Goal: Task Accomplishment & Management: Manage account settings

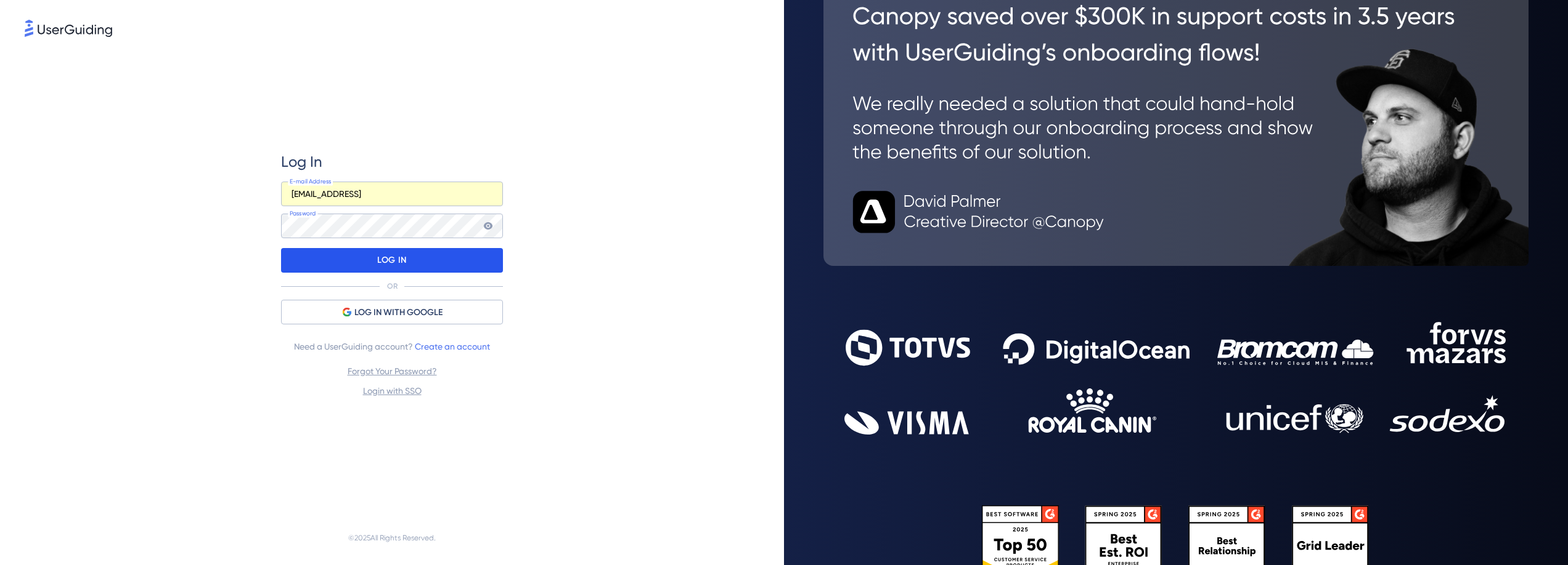
click at [334, 258] on div "LOG IN" at bounding box center [391, 260] width 222 height 25
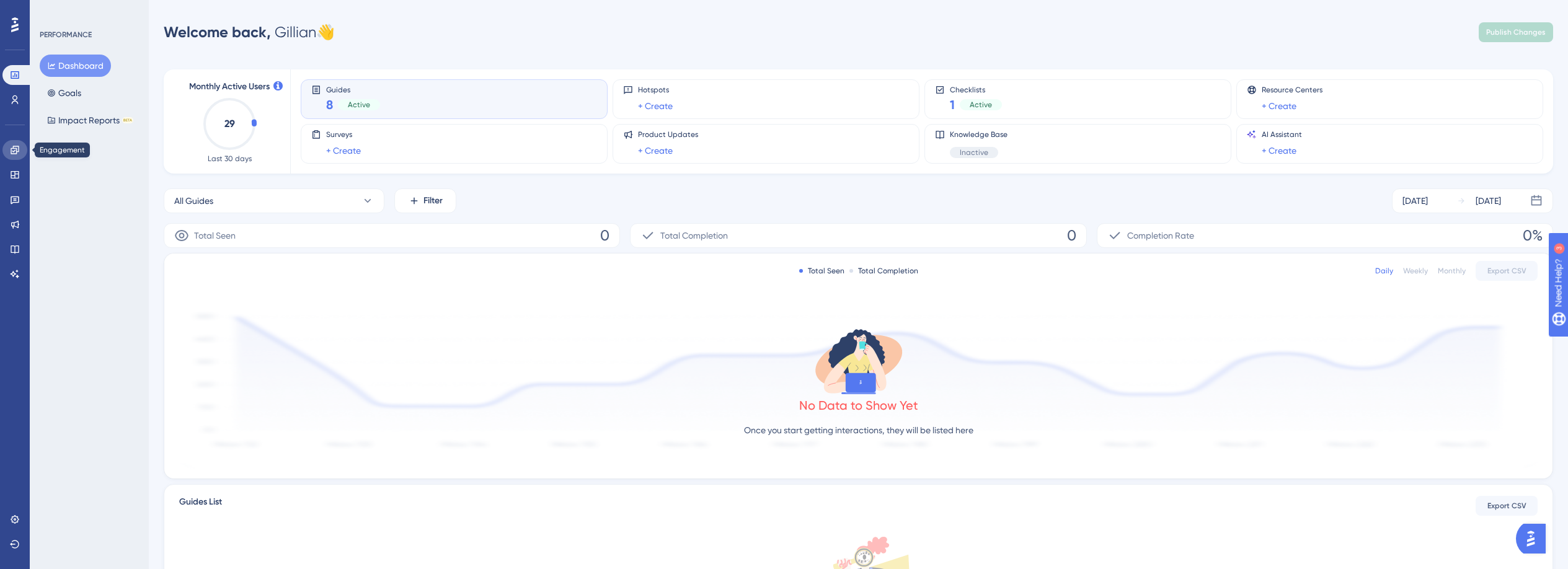
click at [10, 154] on icon at bounding box center [15, 150] width 10 height 10
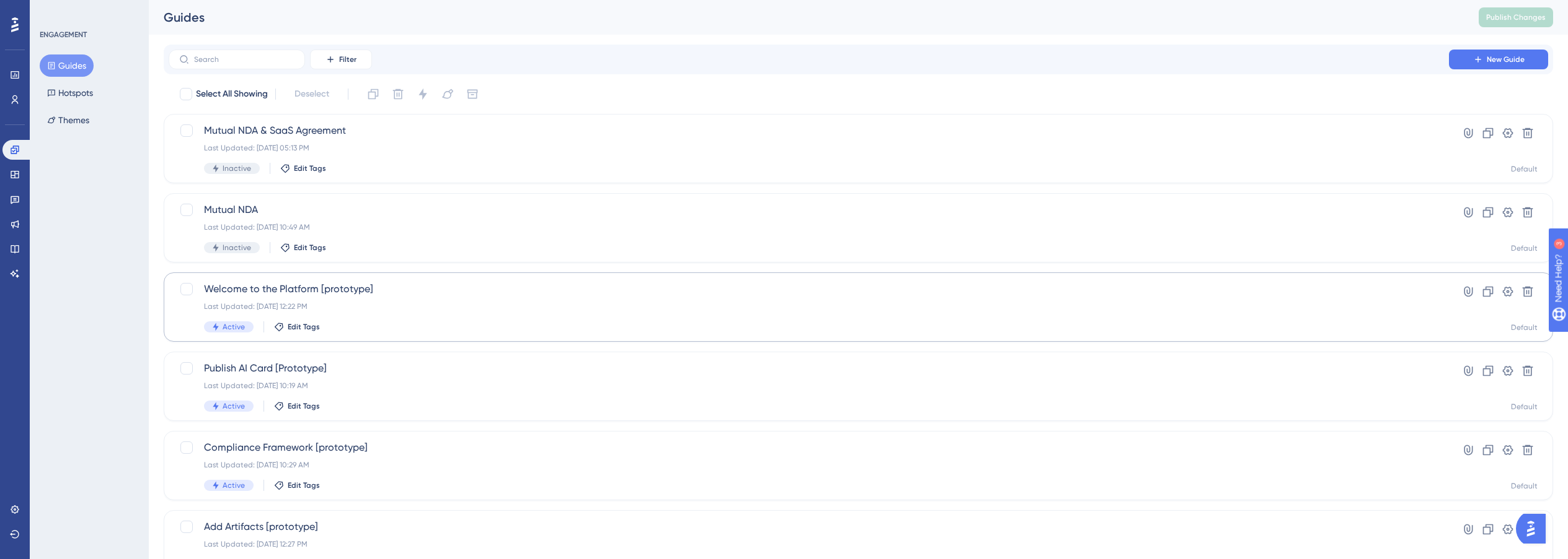
scroll to position [3, 0]
click at [413, 313] on div "Welcome to the Platform [prototype] Last Updated: [DATE] 12:22 PM Active Edit T…" at bounding box center [809, 304] width 1210 height 51
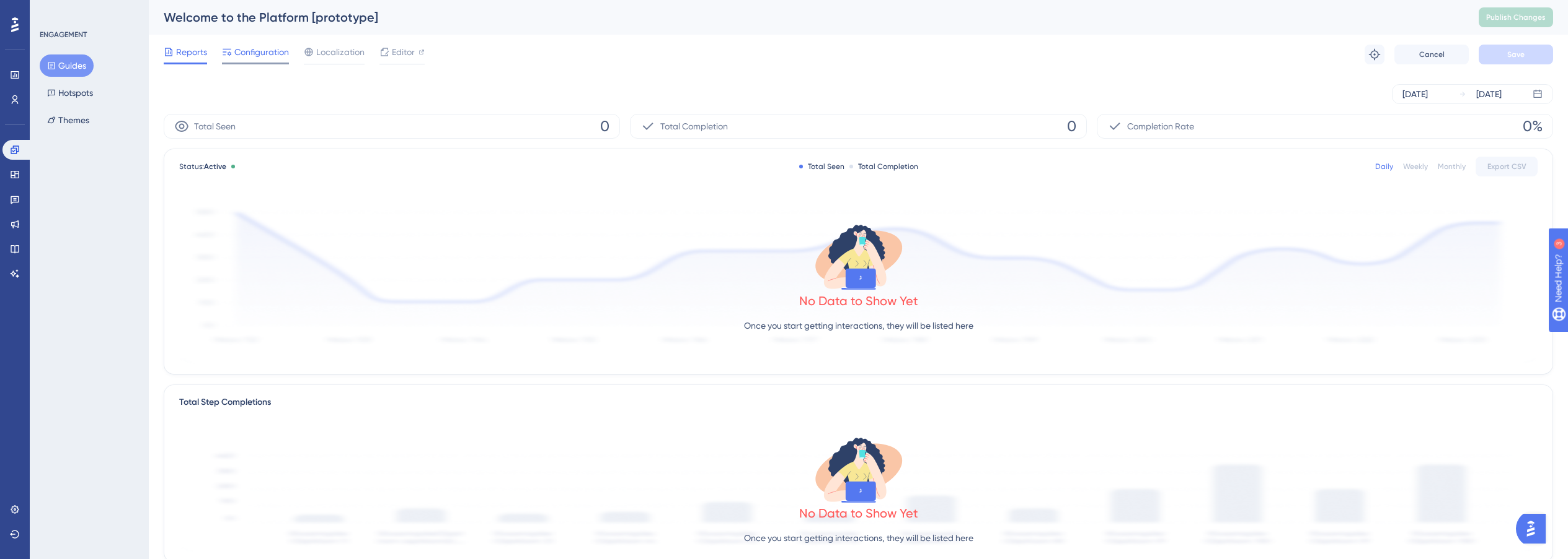
click at [257, 56] on span "Configuration" at bounding box center [261, 52] width 55 height 15
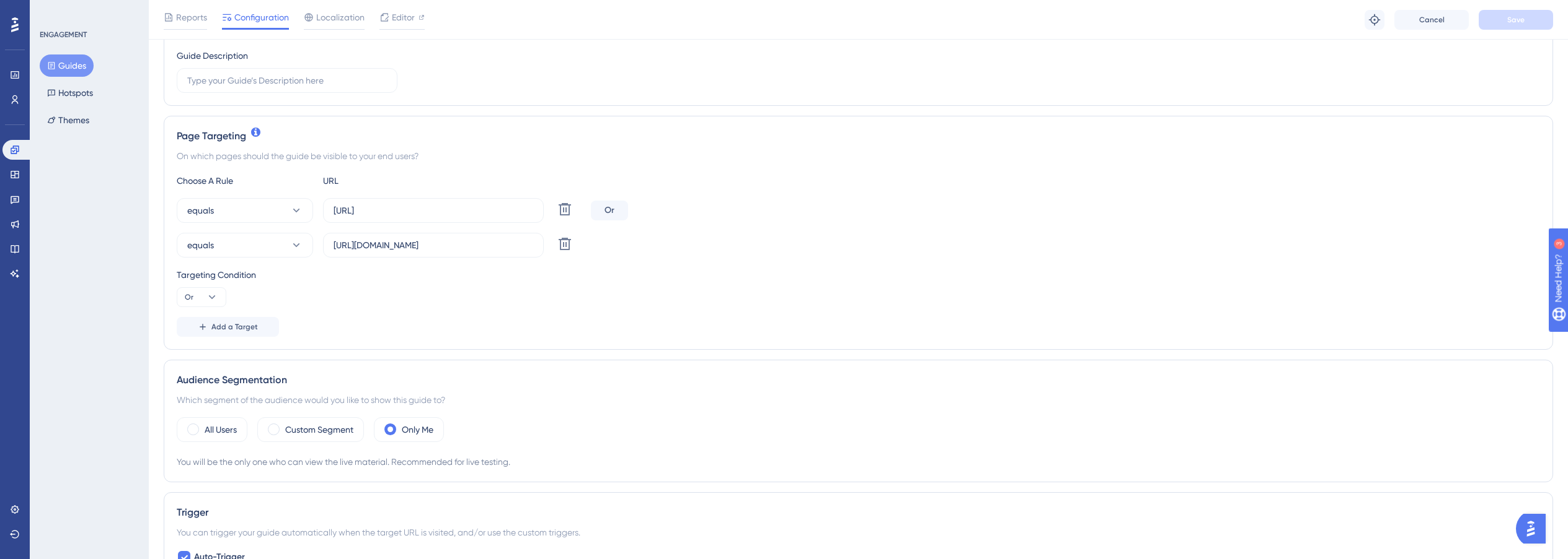
scroll to position [366, 0]
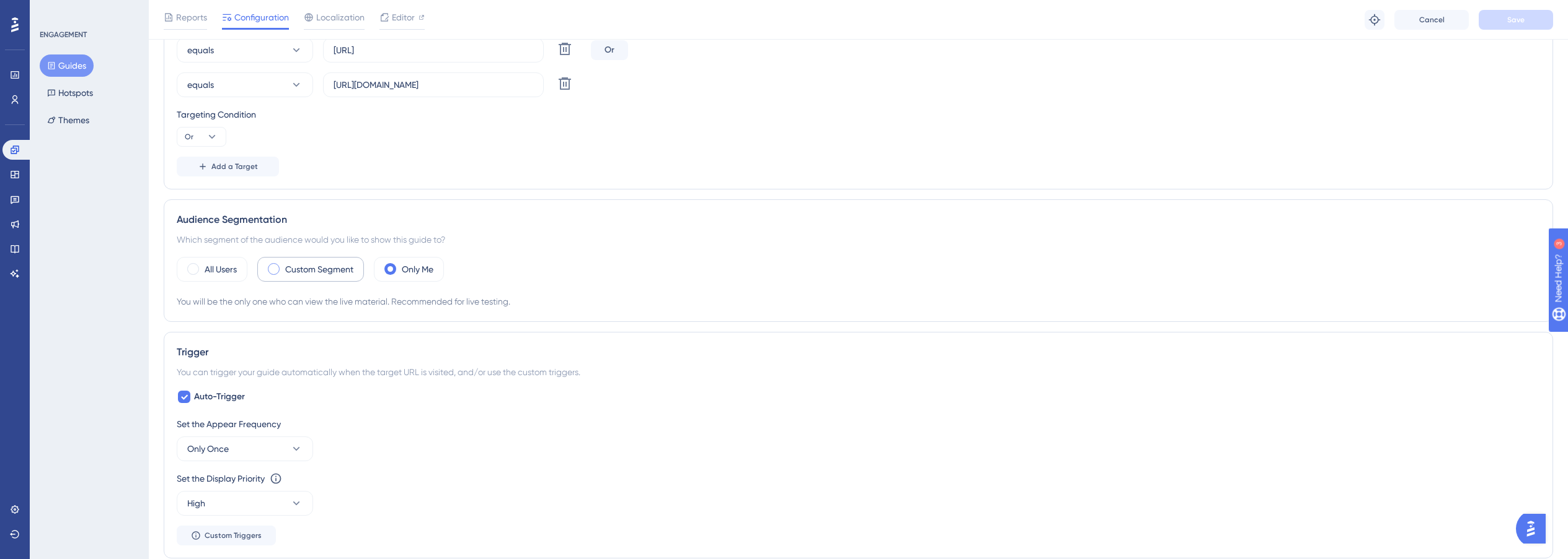
click at [304, 269] on label "Custom Segment" at bounding box center [320, 269] width 69 height 15
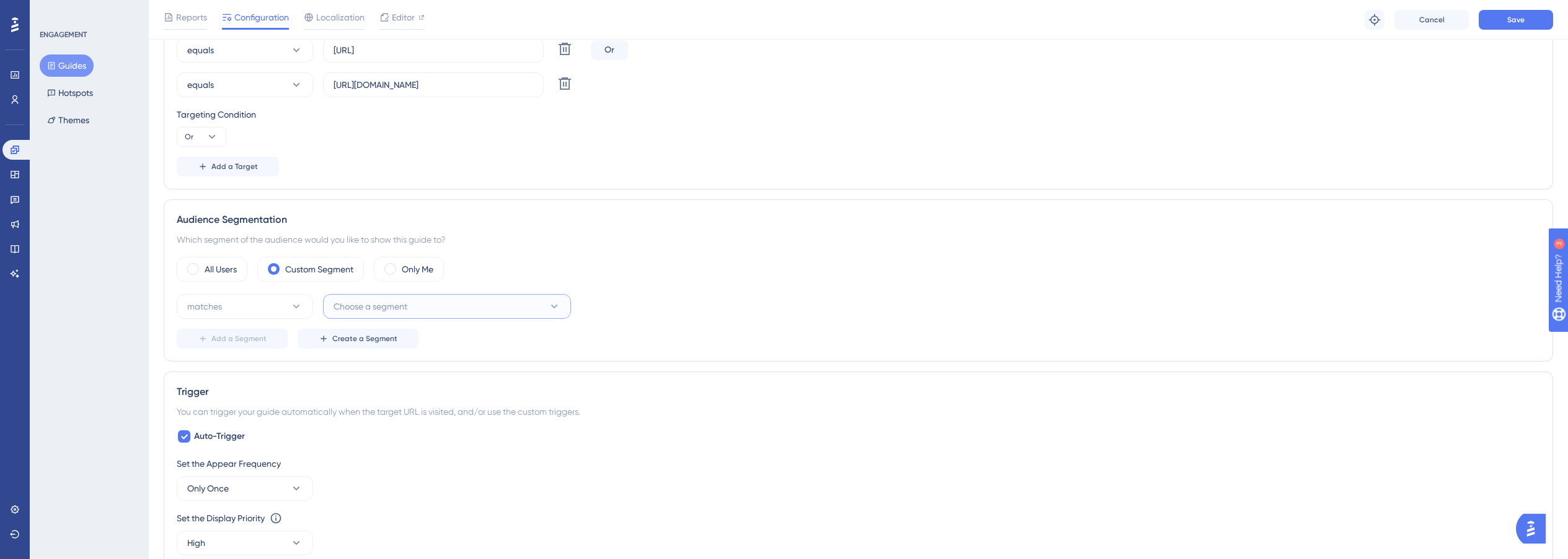
click at [372, 307] on span "Choose a segment" at bounding box center [370, 306] width 74 height 15
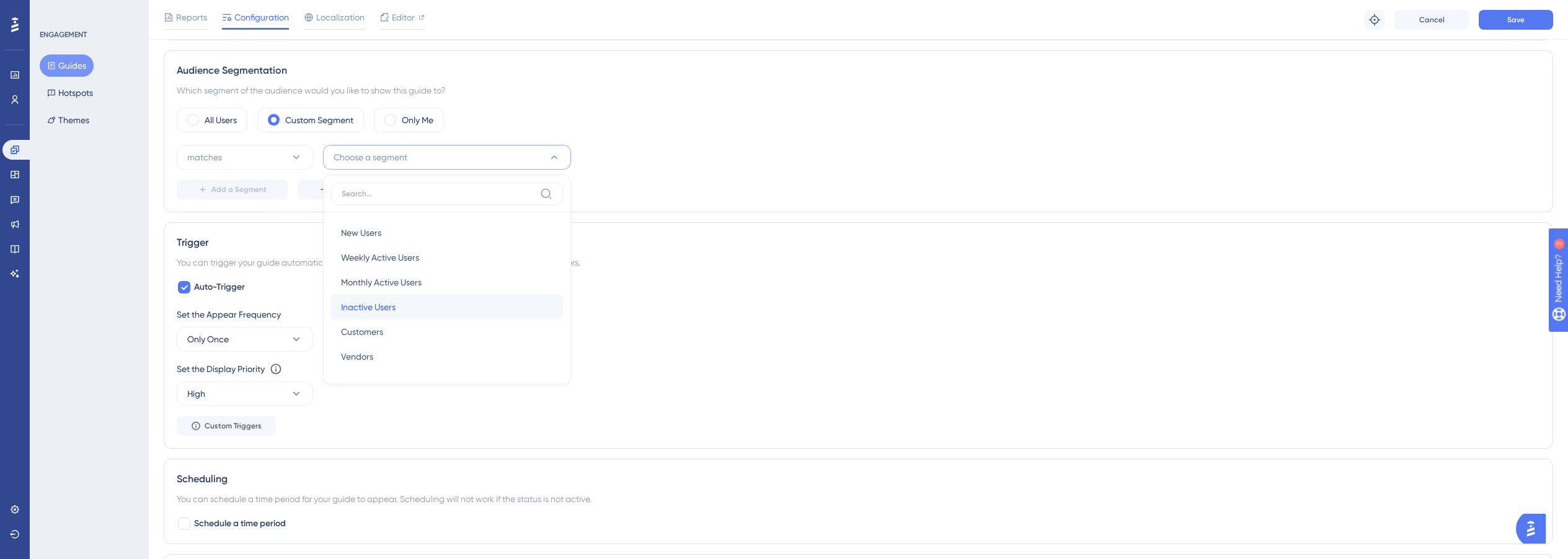
click at [361, 308] on span "Inactive Users" at bounding box center [368, 307] width 55 height 15
click at [1495, 21] on button "Save" at bounding box center [1515, 19] width 74 height 19
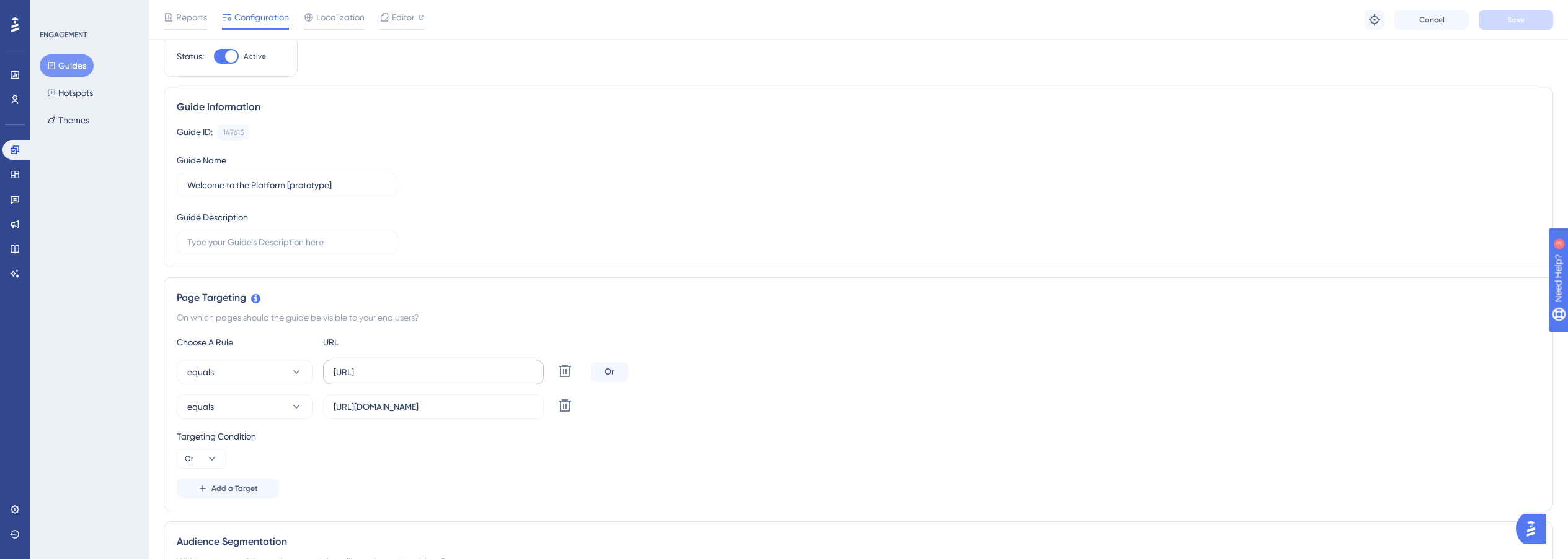
scroll to position [43, 0]
click at [60, 69] on button "Guides" at bounding box center [67, 66] width 54 height 22
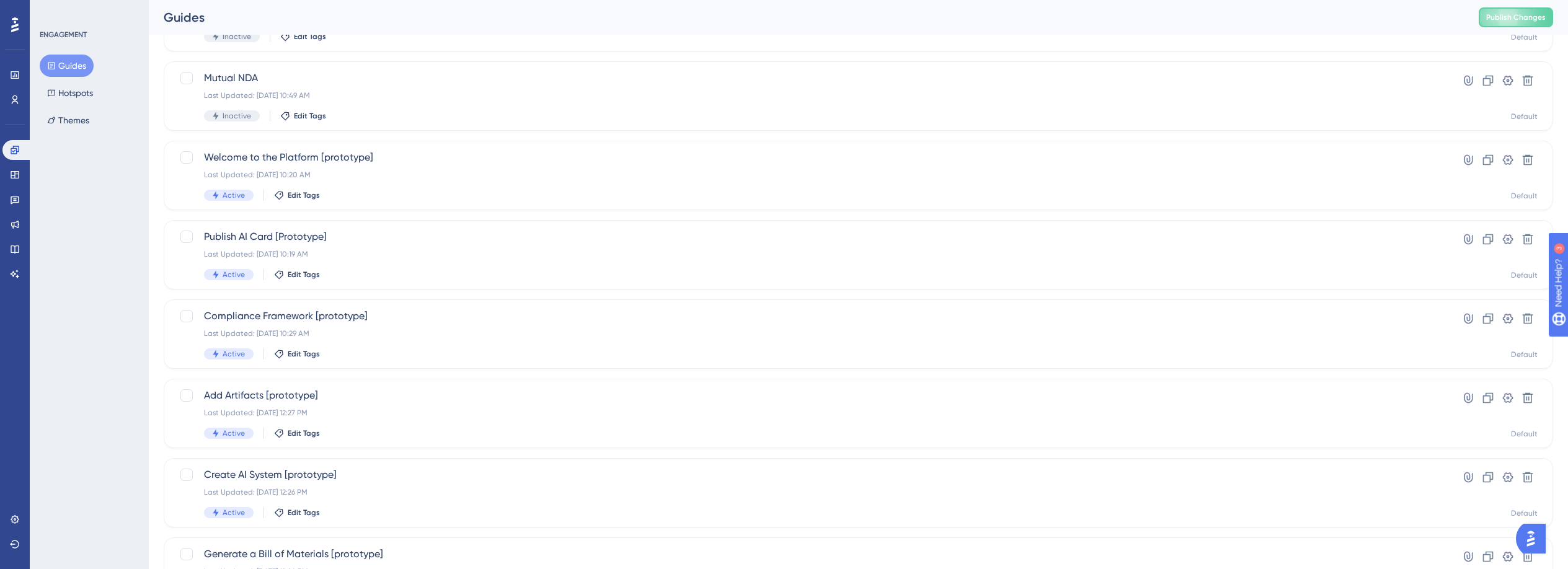
scroll to position [142, 0]
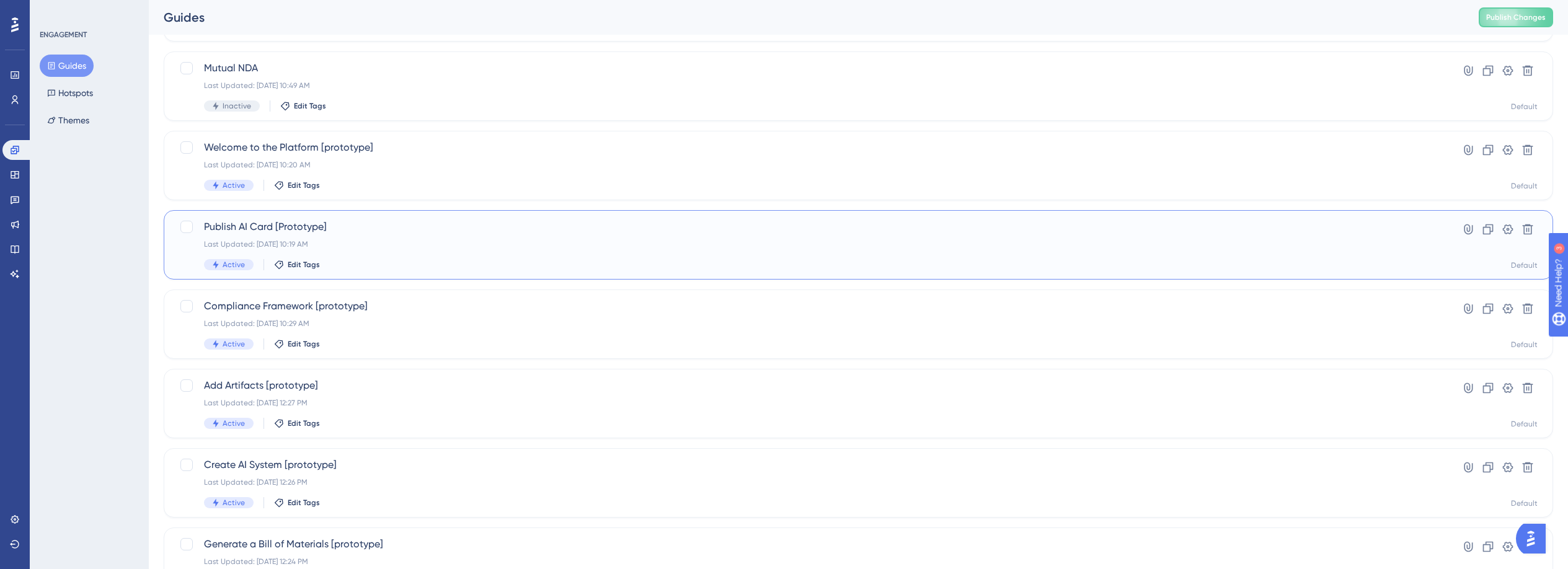
click at [383, 247] on div "Last Updated: [DATE] 10:19 AM" at bounding box center [809, 244] width 1210 height 10
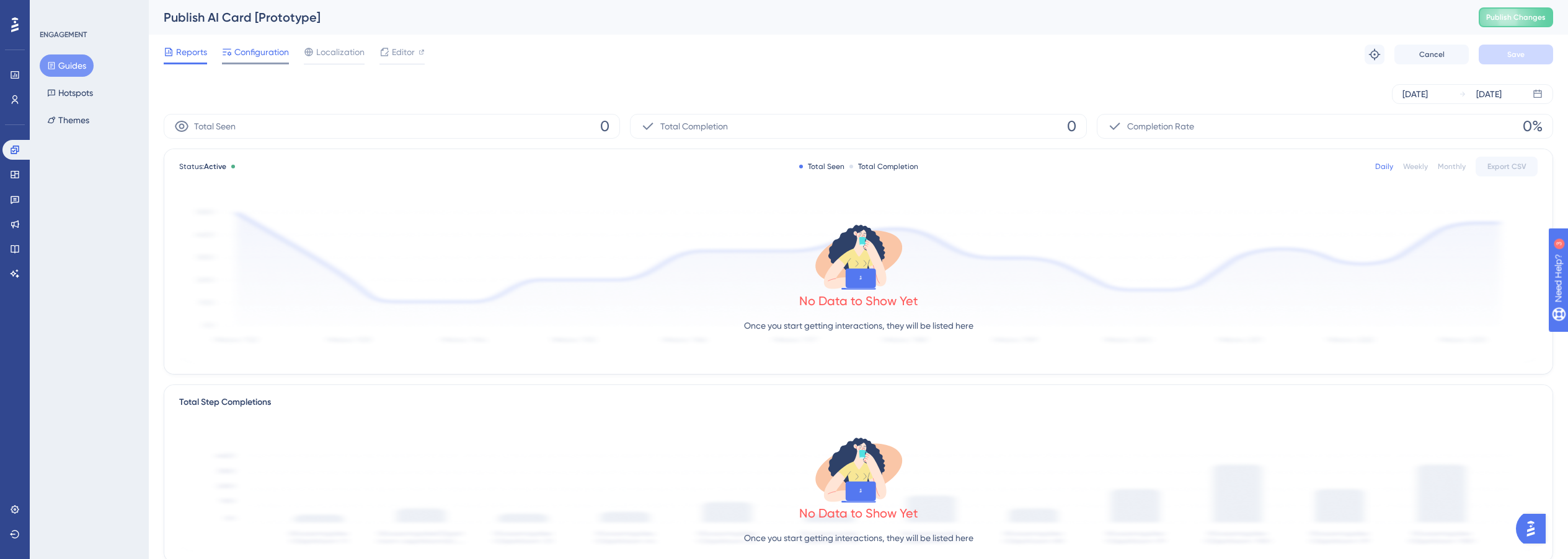
click at [278, 63] on div at bounding box center [256, 64] width 67 height 2
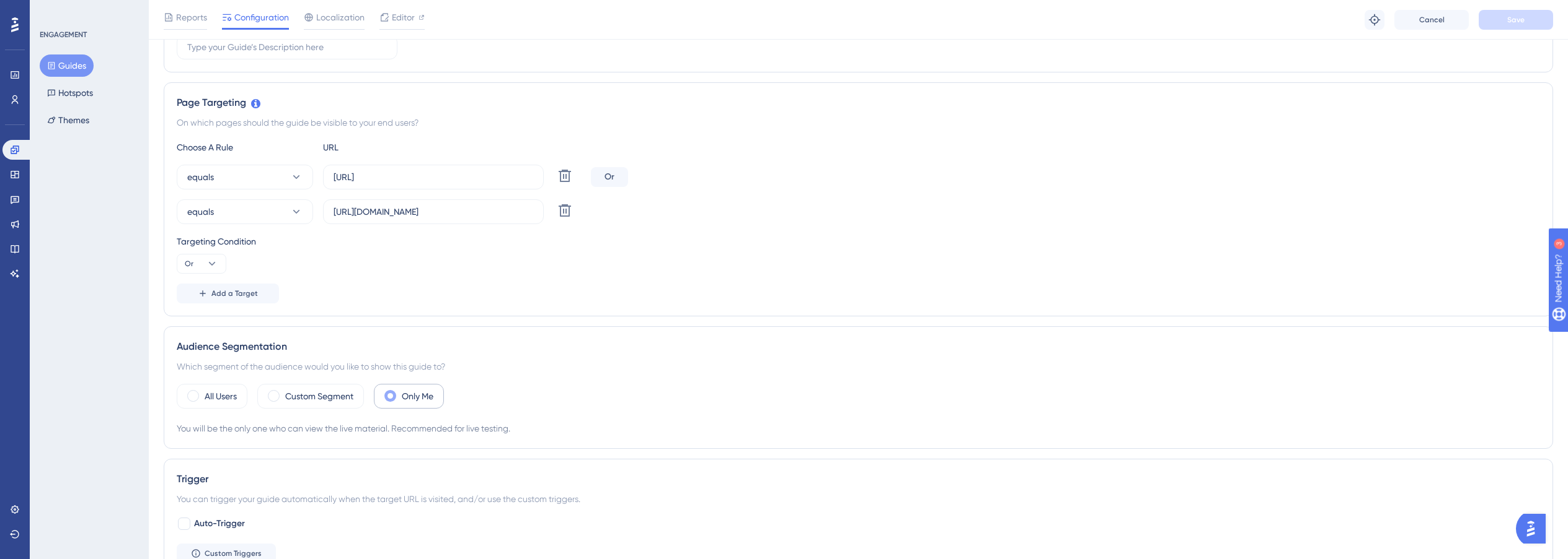
scroll to position [248, 0]
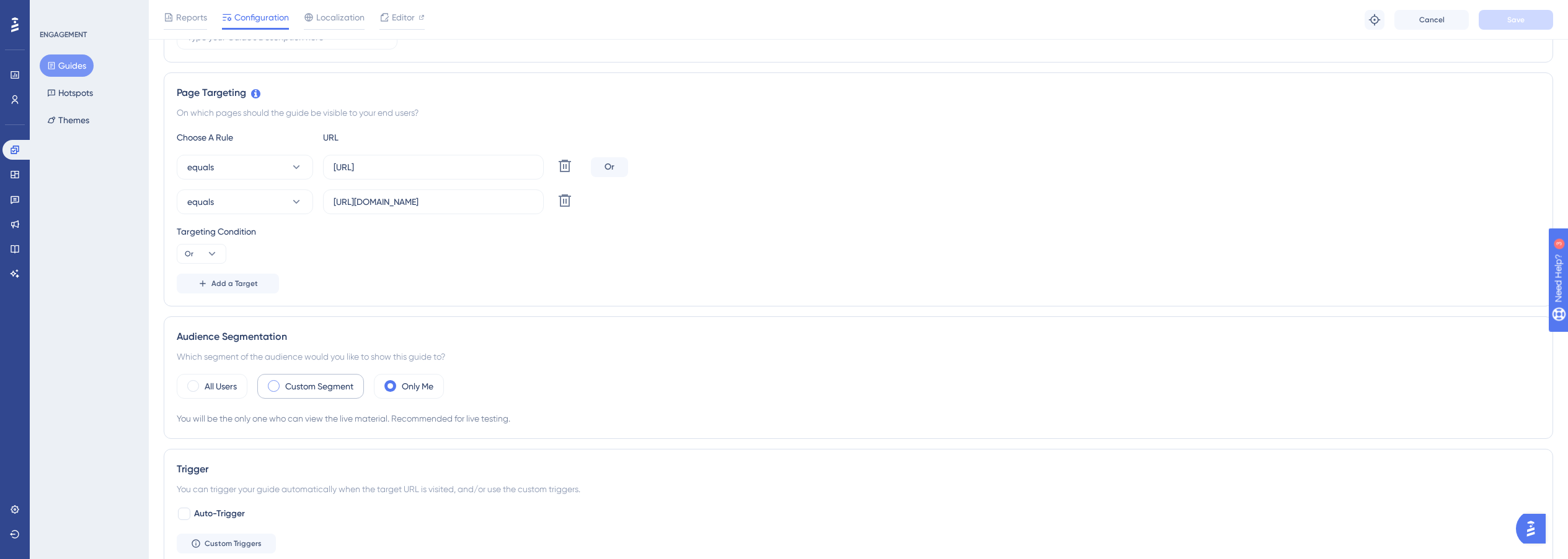
click at [307, 389] on label "Custom Segment" at bounding box center [320, 387] width 69 height 15
click at [384, 417] on span "Choose a segment" at bounding box center [370, 424] width 74 height 15
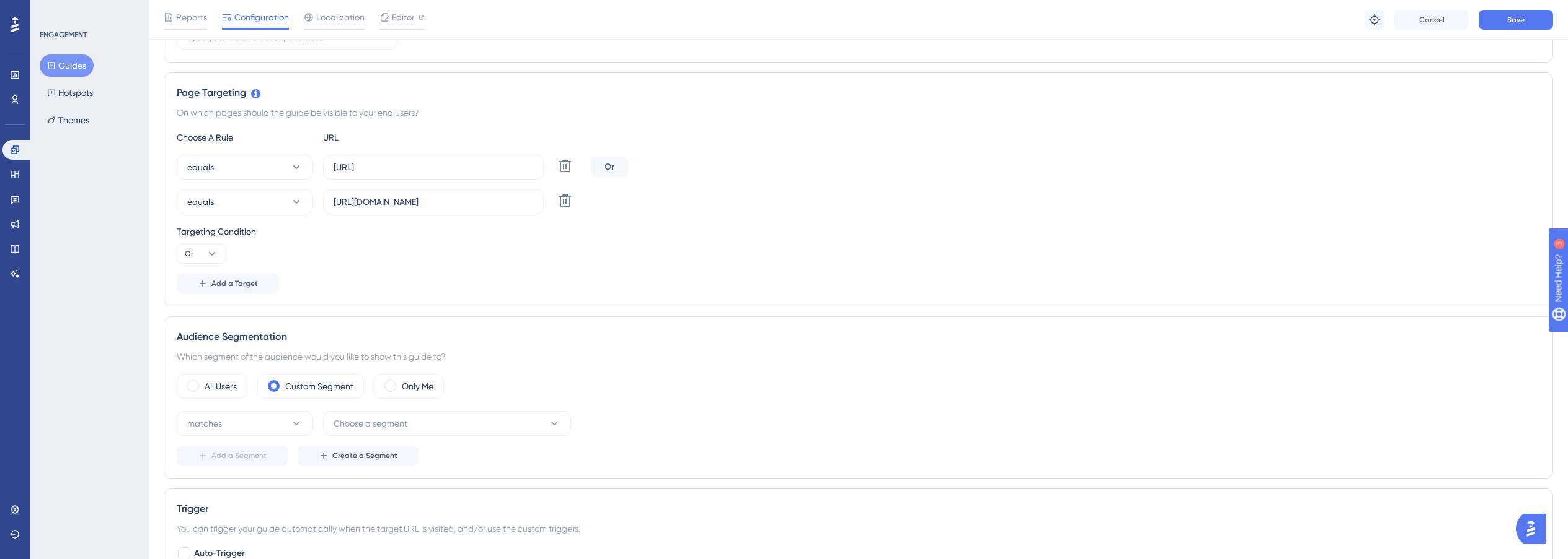
scroll to position [491, 0]
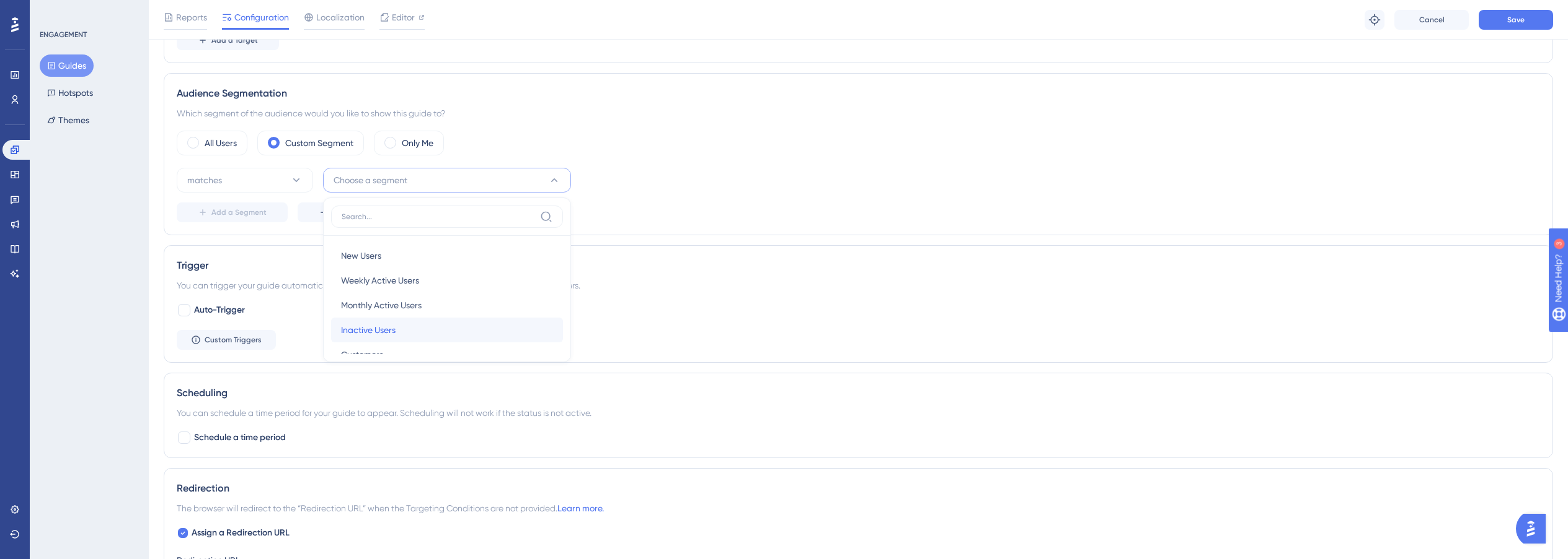
click at [394, 329] on span "Inactive Users" at bounding box center [368, 330] width 55 height 15
click at [1522, 15] on span "Save" at bounding box center [1515, 19] width 18 height 10
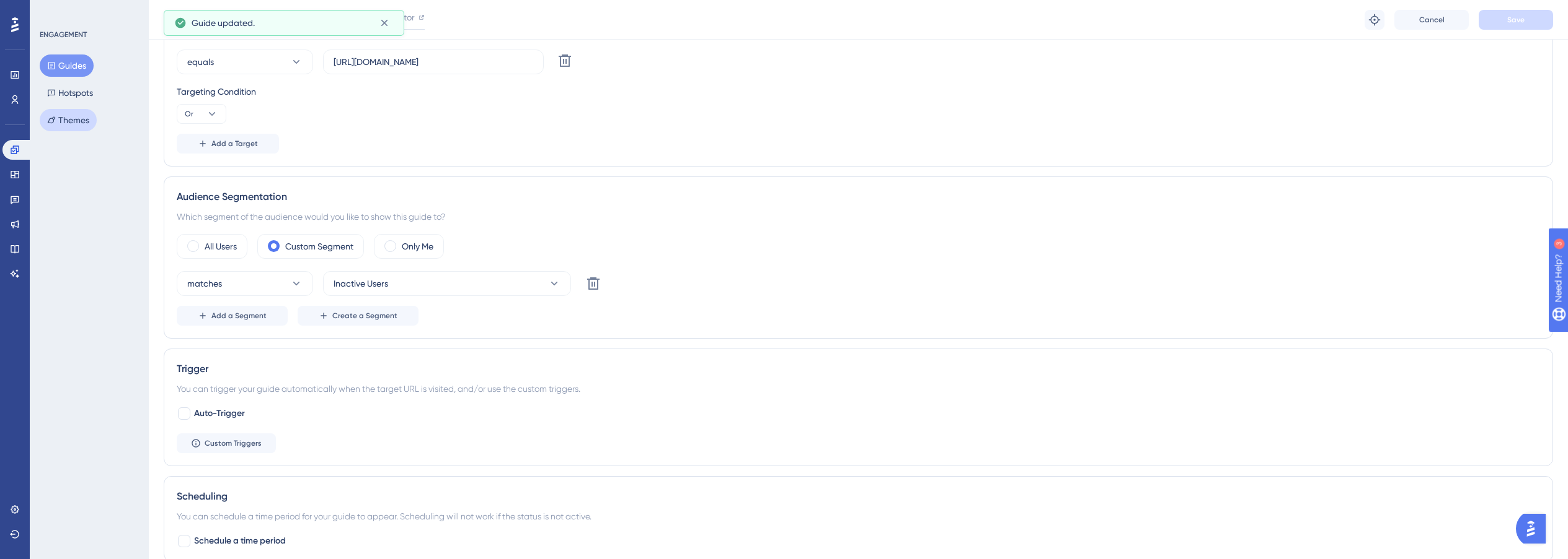
scroll to position [385, 0]
click at [66, 65] on button "Guides" at bounding box center [67, 66] width 54 height 22
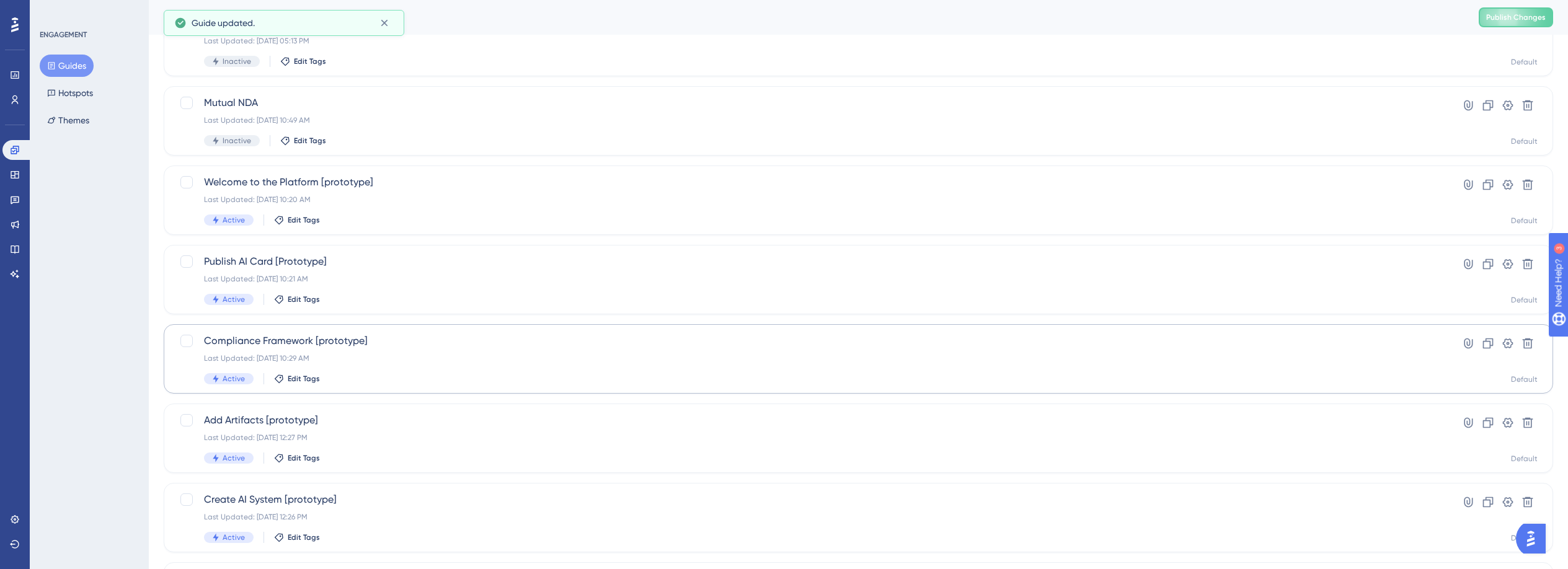
scroll to position [124, 0]
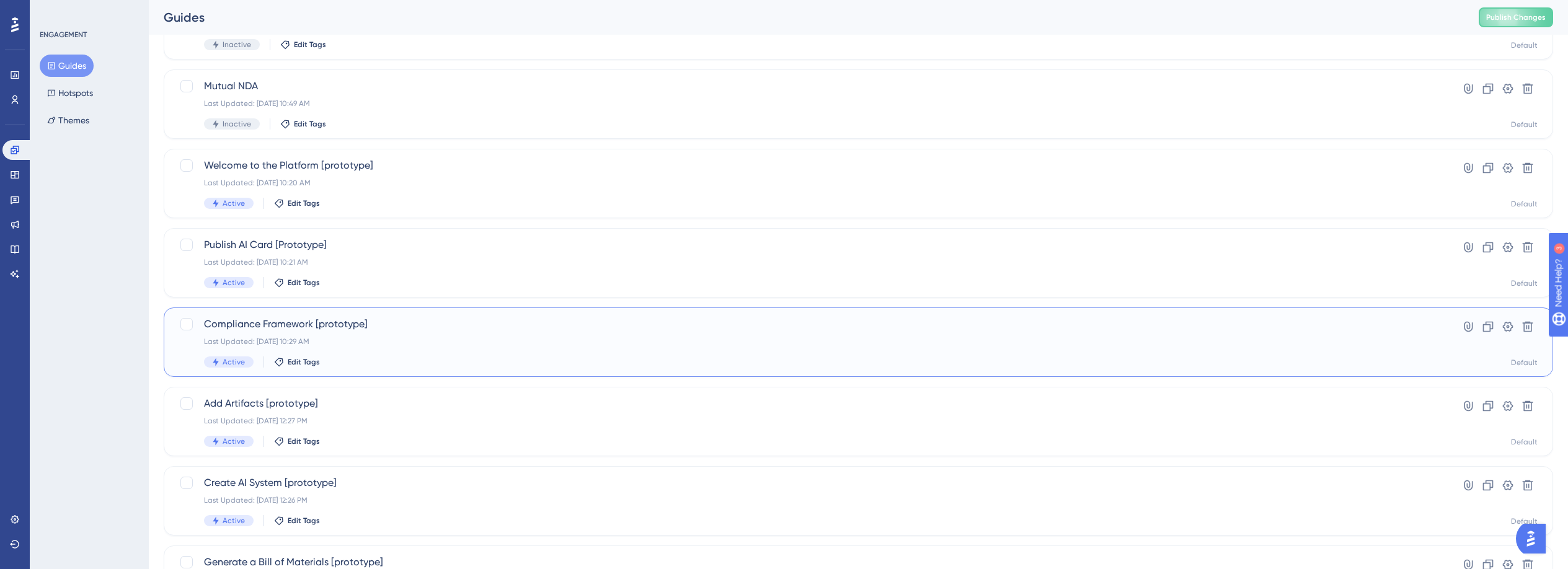
click at [380, 331] on span "Compliance Framework [prototype]" at bounding box center [809, 324] width 1210 height 15
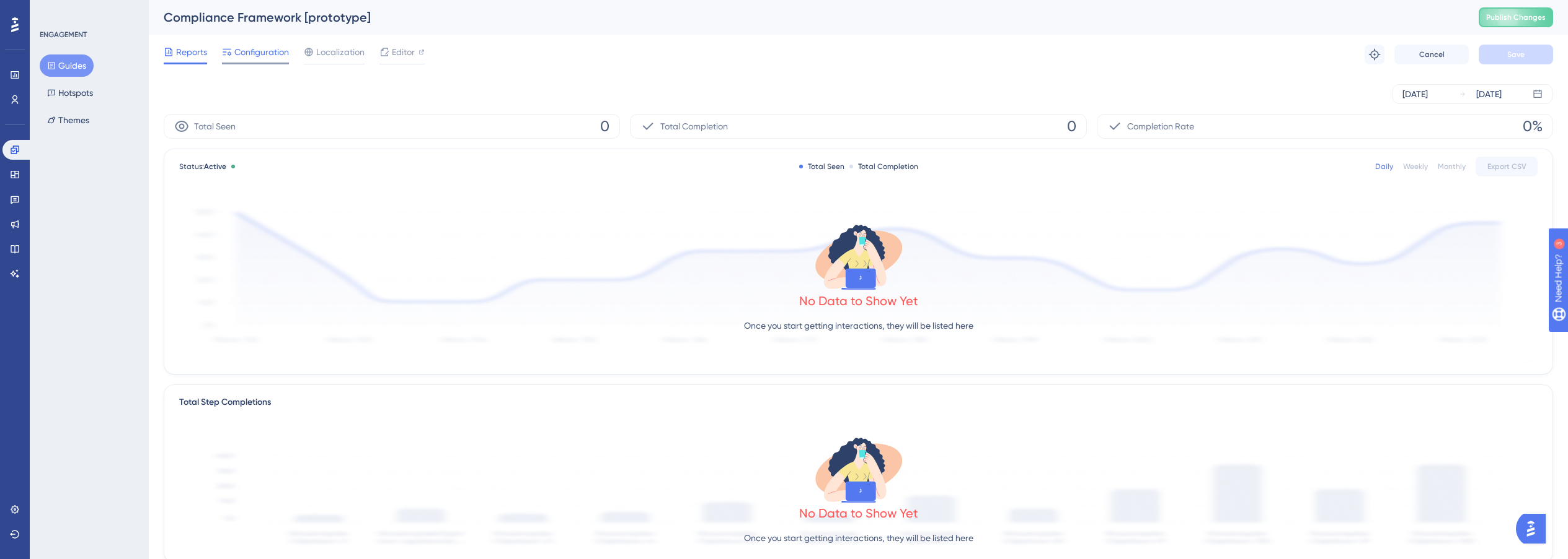
click at [252, 53] on span "Configuration" at bounding box center [261, 52] width 55 height 15
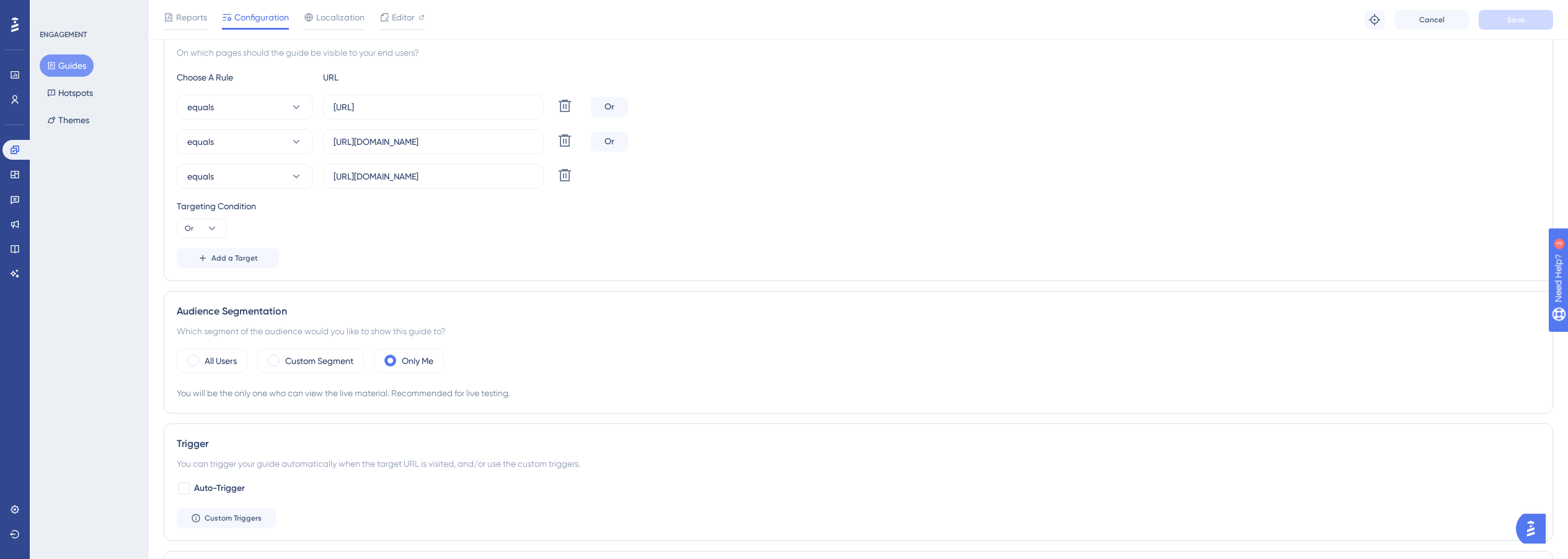
scroll to position [312, 0]
click at [305, 358] on label "Custom Segment" at bounding box center [320, 358] width 69 height 15
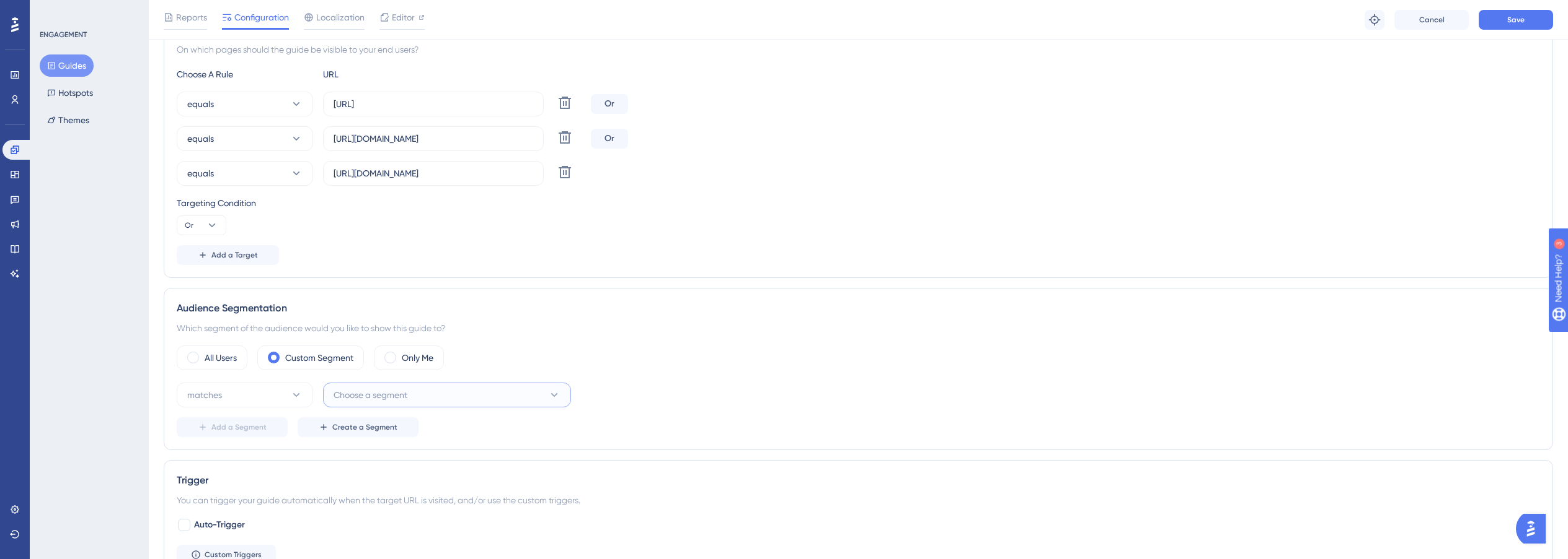
click at [440, 390] on button "Choose a segment" at bounding box center [447, 395] width 248 height 25
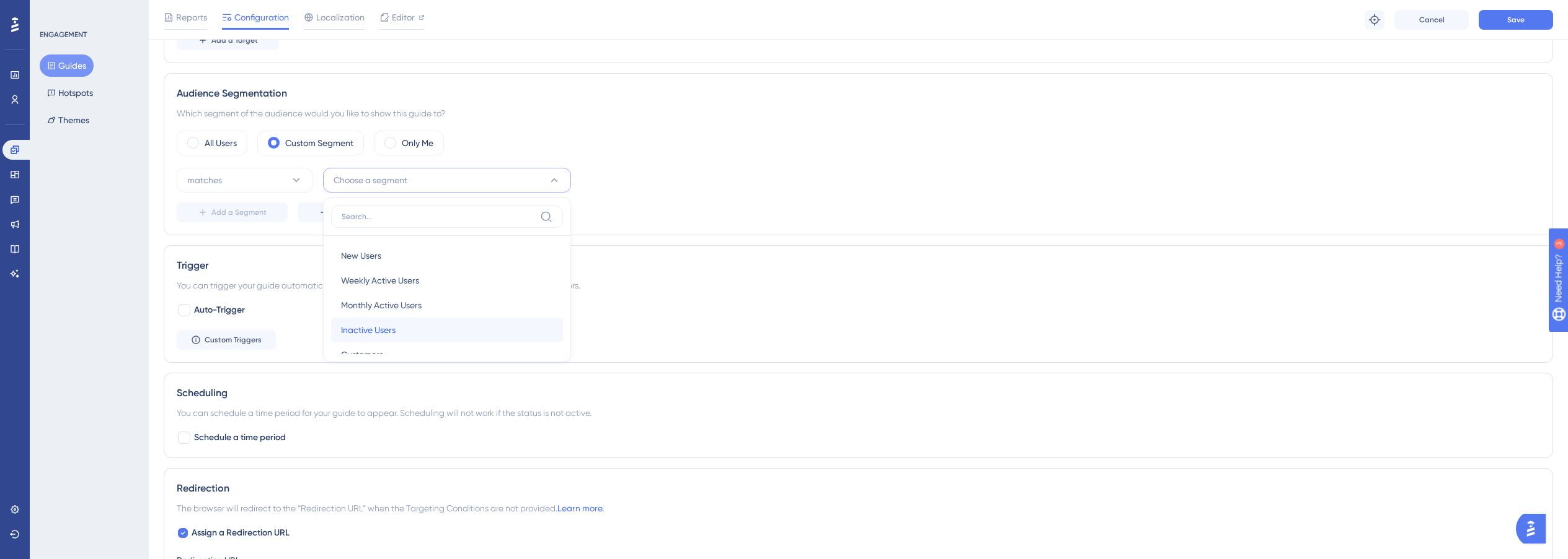
click at [406, 340] on div "Inactive Users Inactive Users" at bounding box center [446, 329] width 212 height 25
click at [1502, 18] on button "Save" at bounding box center [1515, 19] width 74 height 19
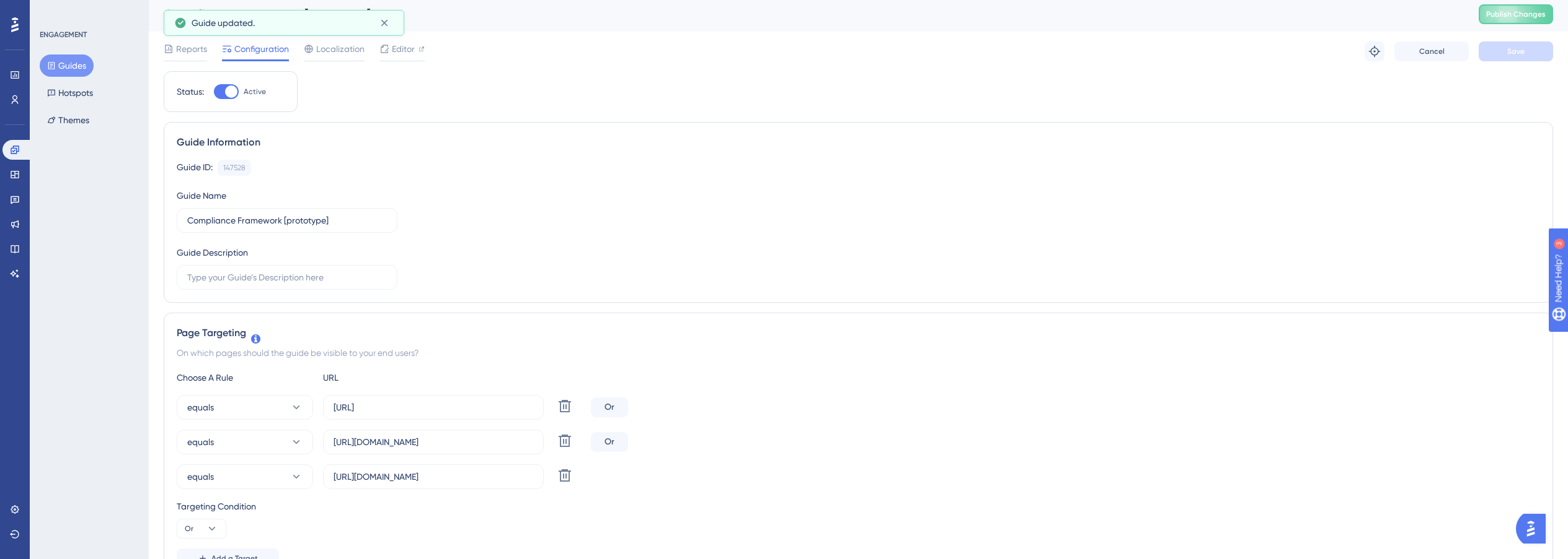
scroll to position [0, 0]
click at [72, 67] on button "Guides" at bounding box center [67, 66] width 54 height 22
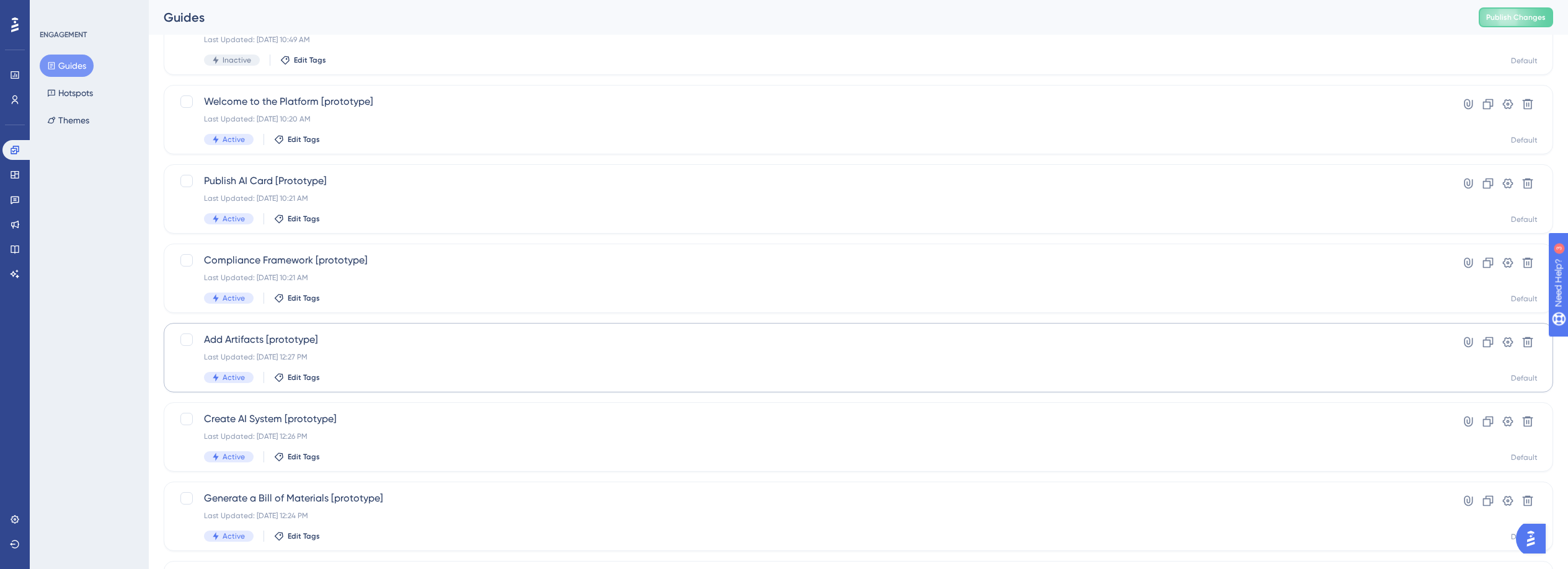
scroll to position [195, 0]
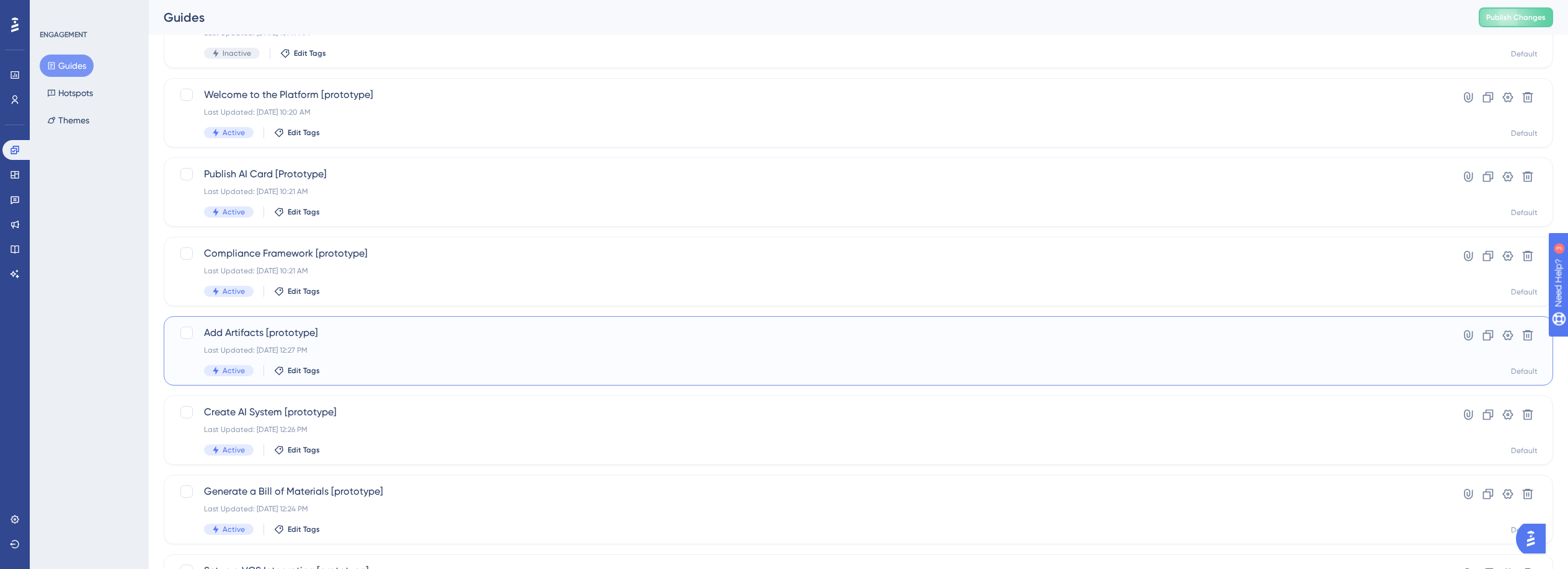
click at [355, 351] on div "Last Updated: [DATE] 12:27 PM" at bounding box center [809, 350] width 1210 height 10
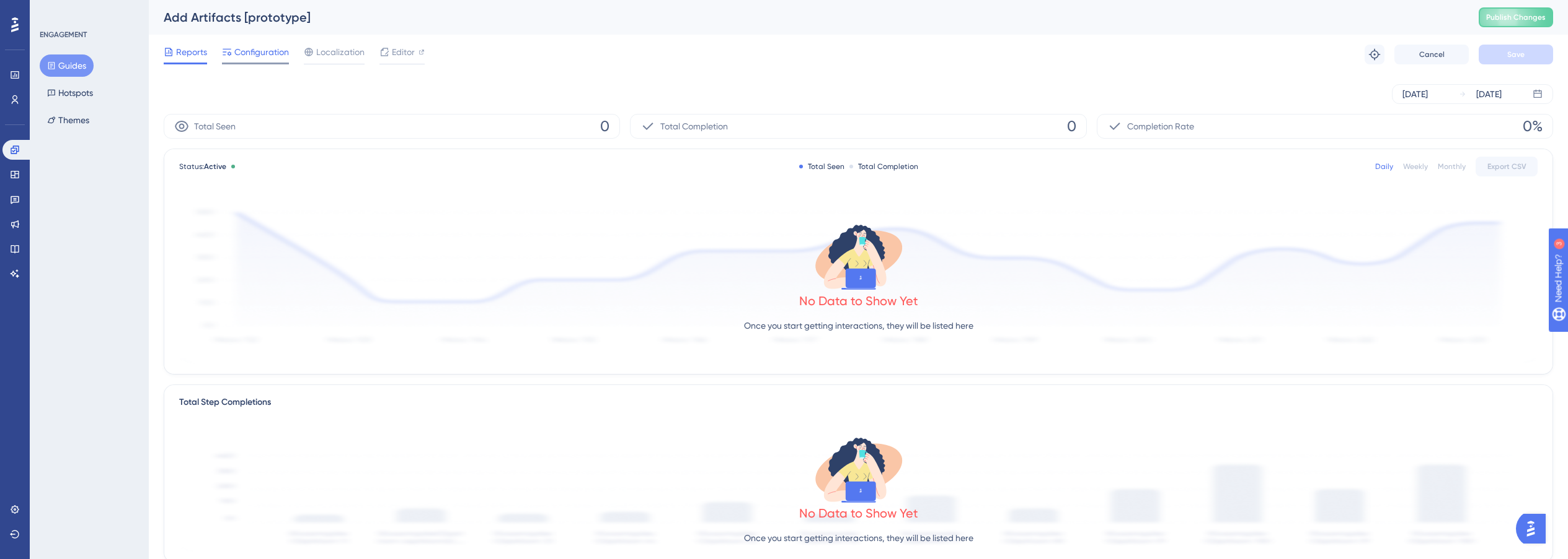
click at [283, 51] on span "Configuration" at bounding box center [261, 52] width 55 height 15
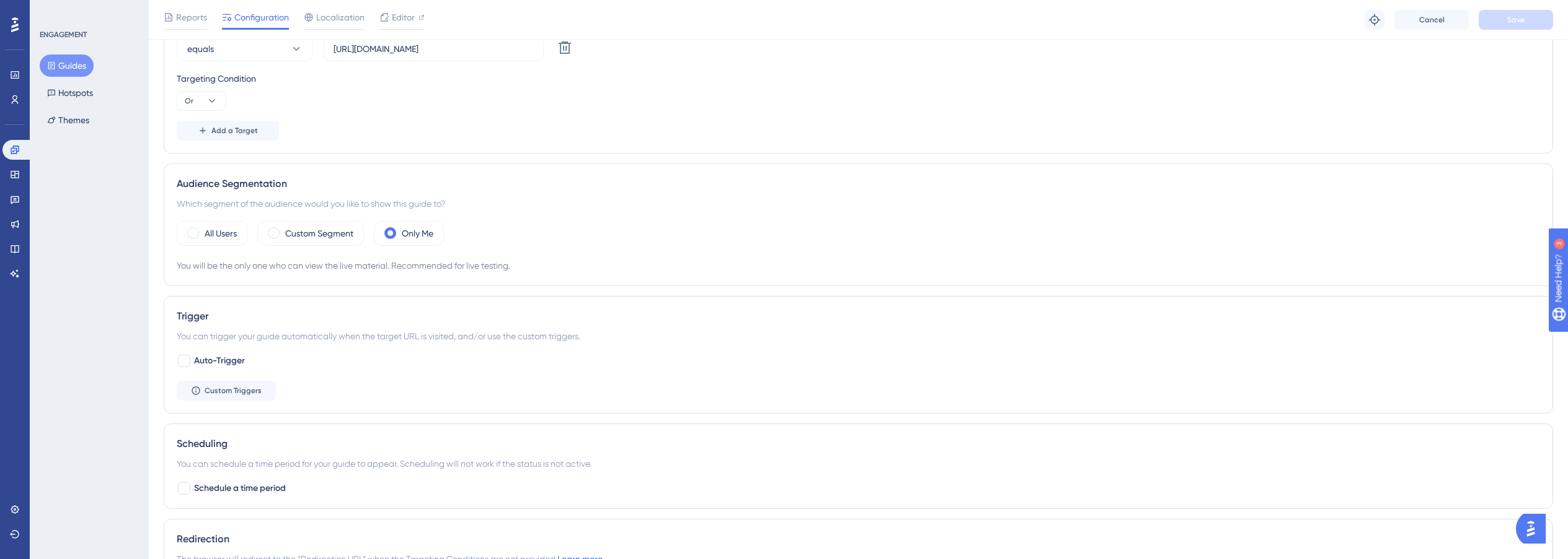
scroll to position [441, 0]
click at [300, 218] on div "Custom Segment" at bounding box center [310, 228] width 107 height 25
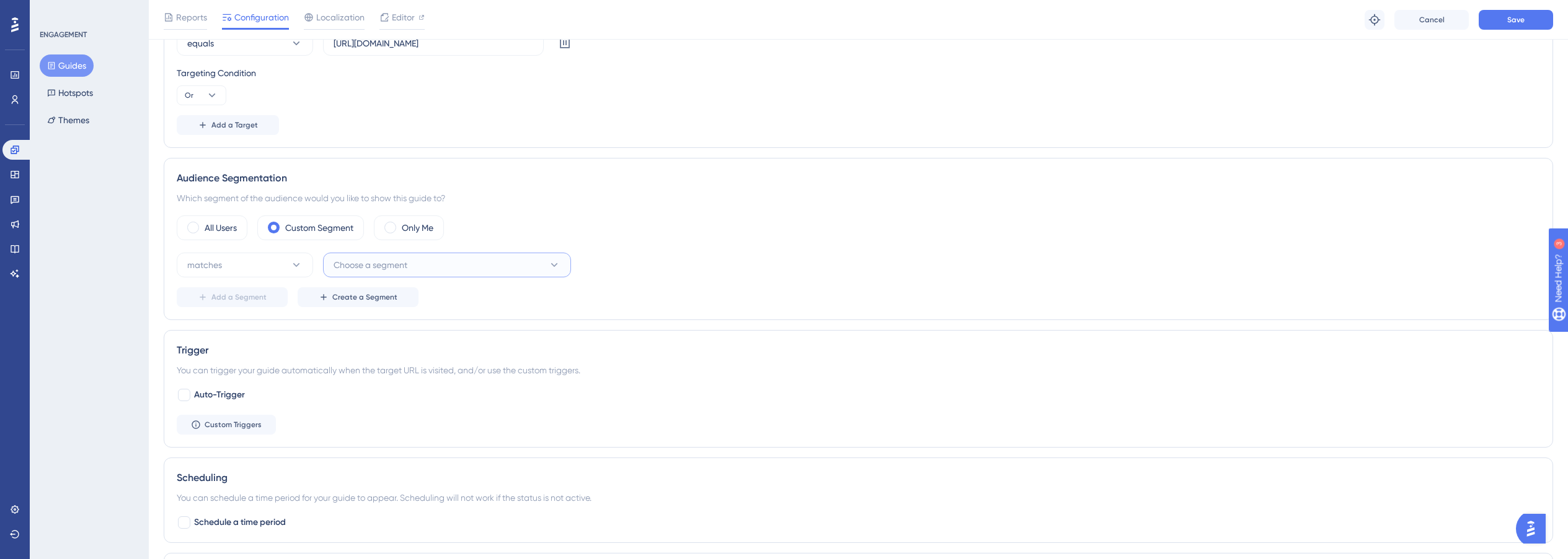
click at [400, 267] on span "Choose a segment" at bounding box center [370, 265] width 74 height 15
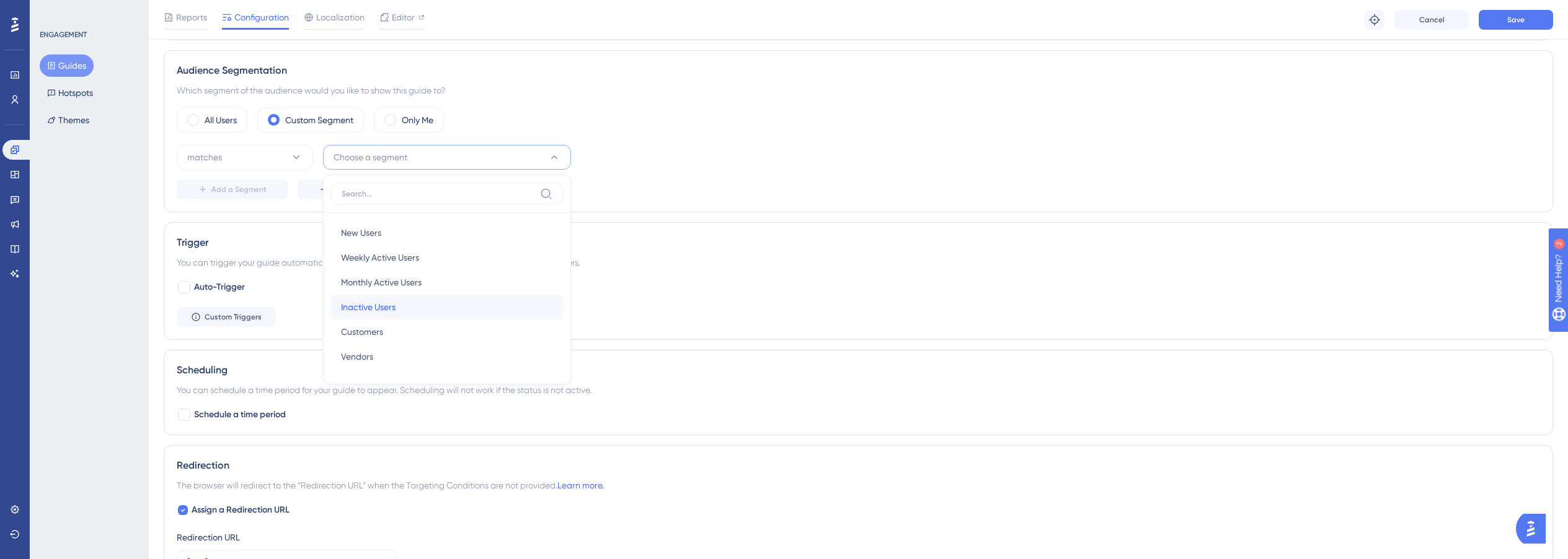
click at [372, 305] on span "Inactive Users" at bounding box center [368, 307] width 55 height 15
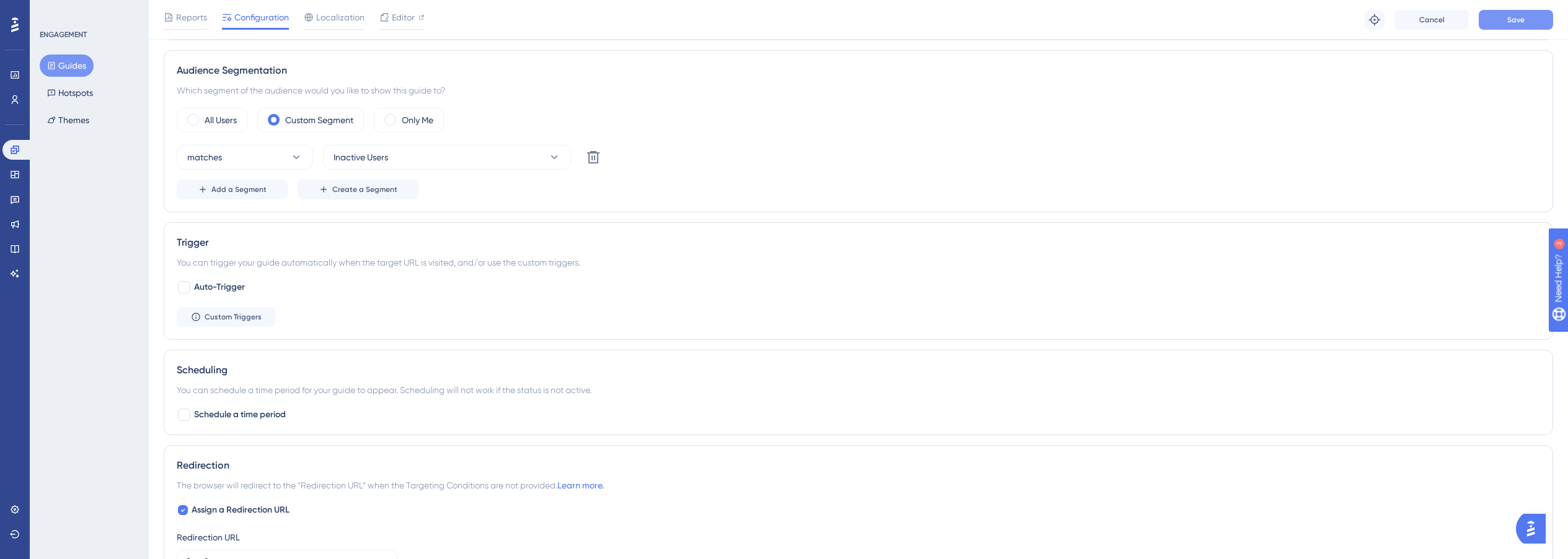
click at [1487, 21] on button "Save" at bounding box center [1515, 19] width 74 height 19
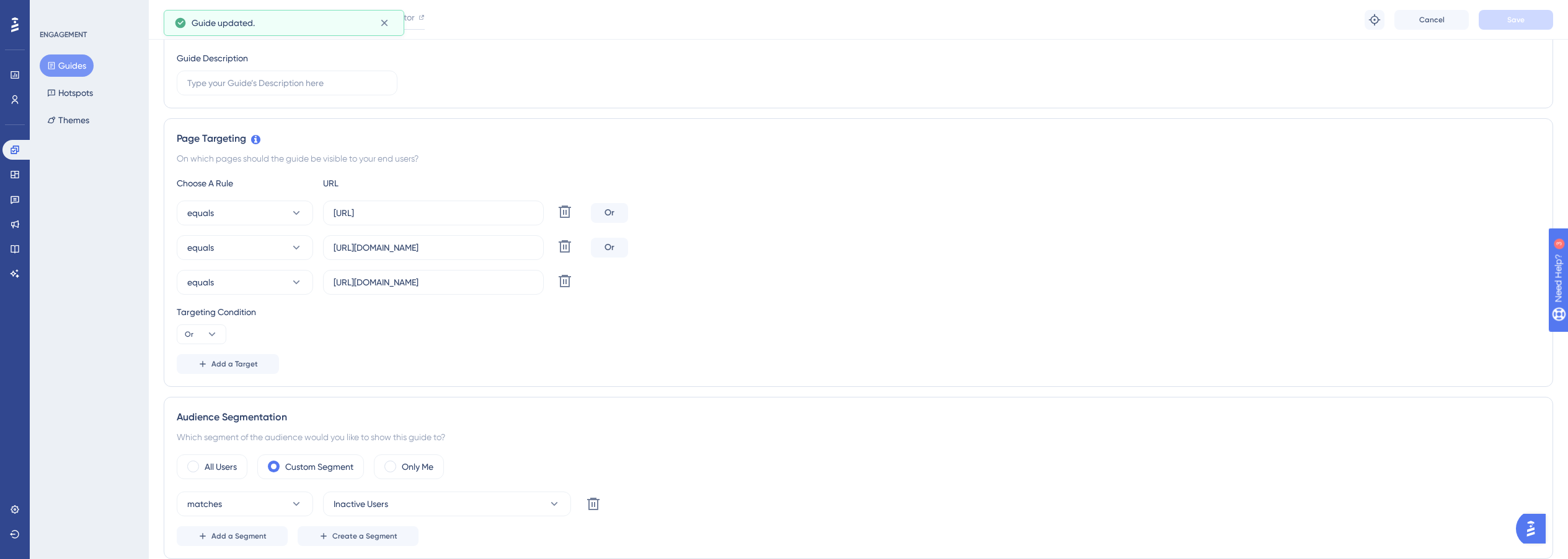
scroll to position [0, 0]
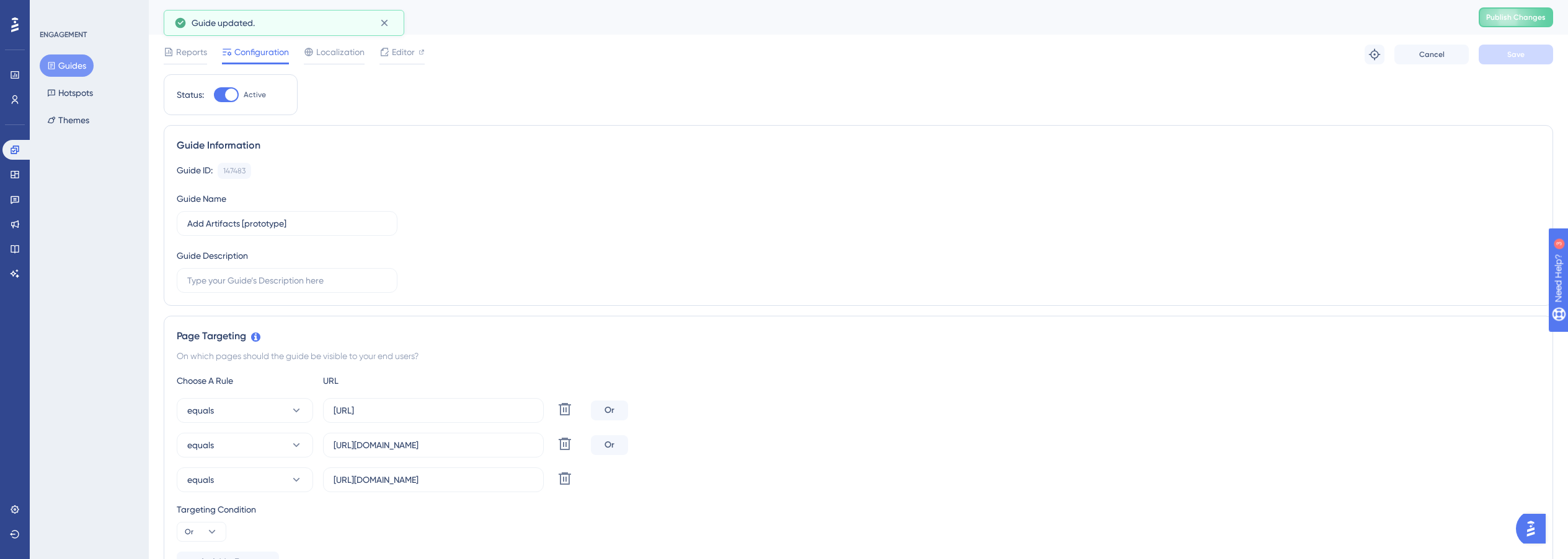
click at [70, 63] on button "Guides" at bounding box center [67, 66] width 54 height 22
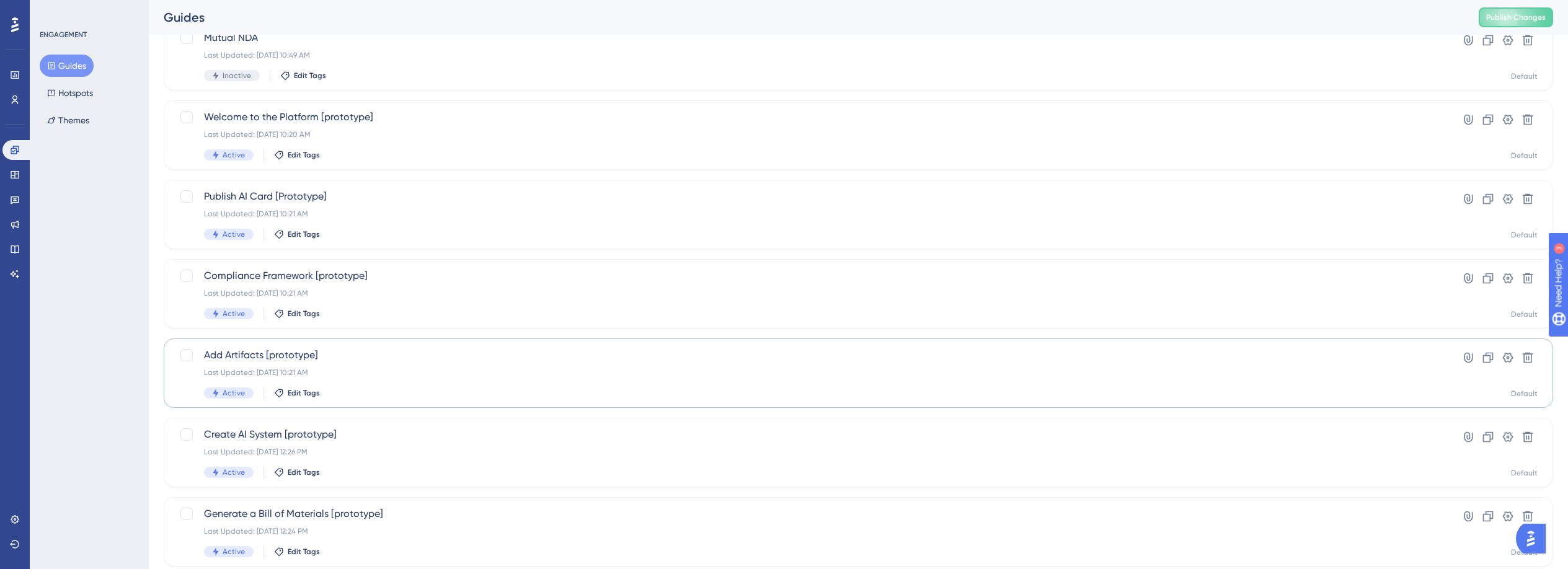
scroll to position [239, 0]
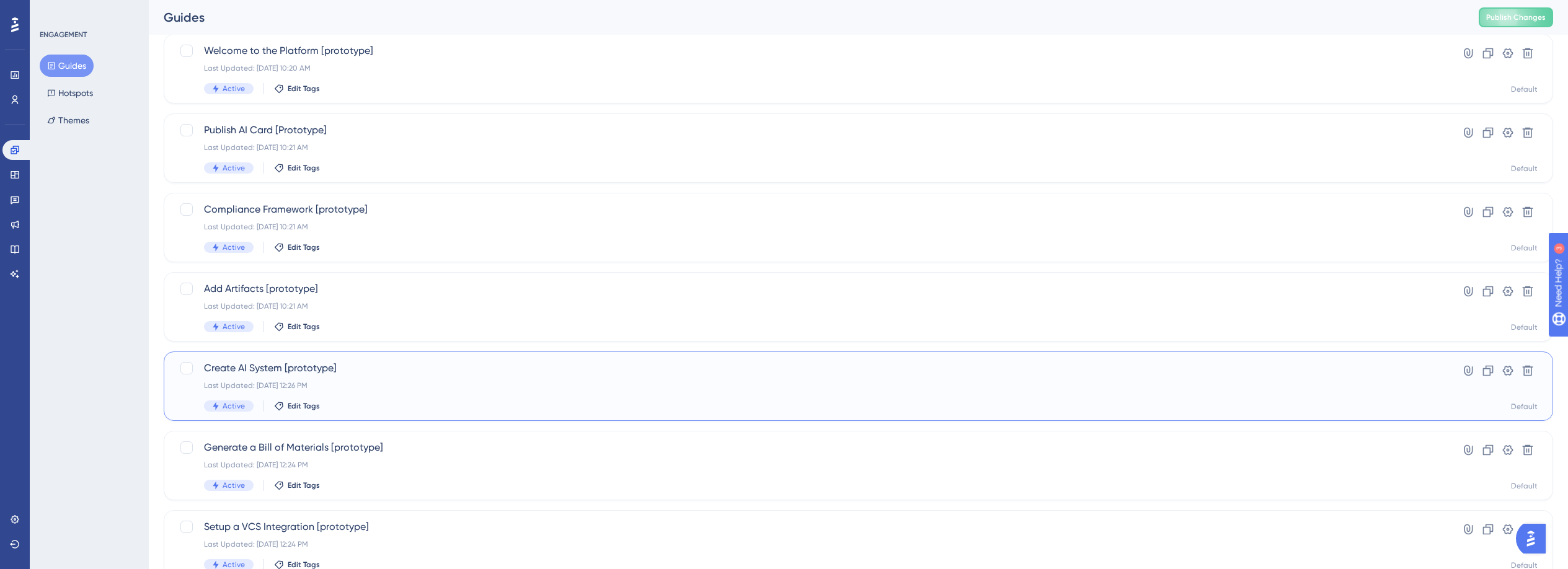
click at [521, 400] on div "Active Edit Tags" at bounding box center [809, 406] width 1210 height 11
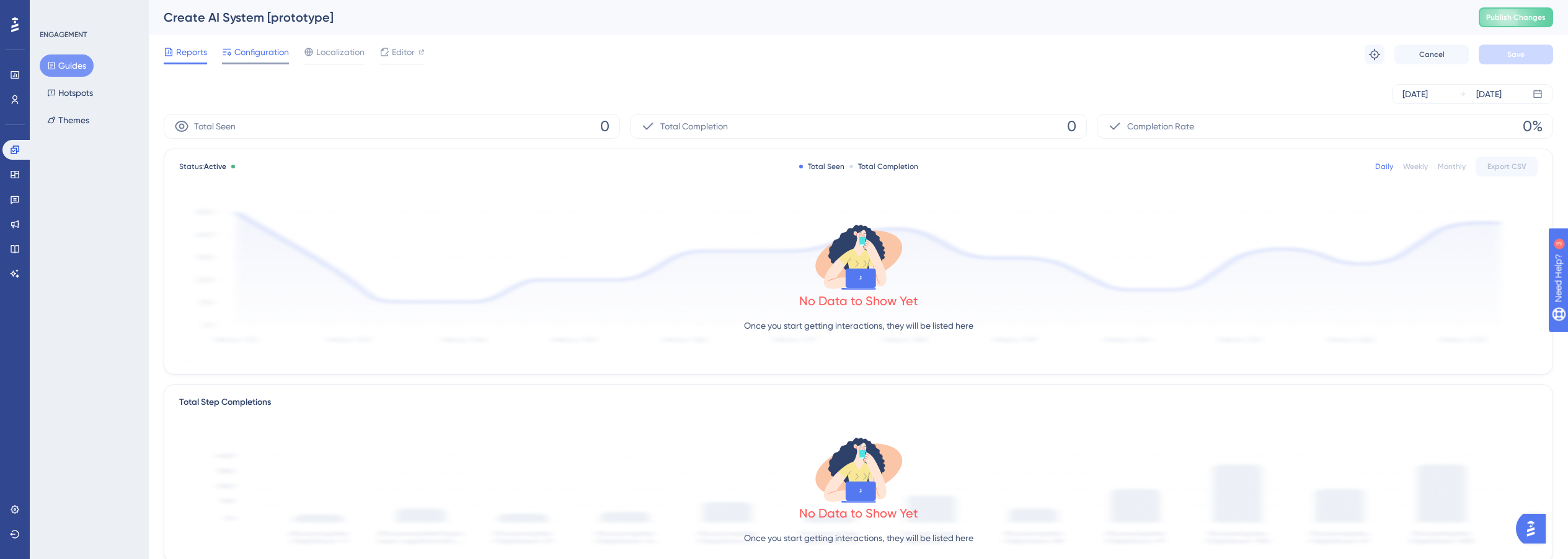
click at [237, 50] on span "Configuration" at bounding box center [261, 52] width 55 height 15
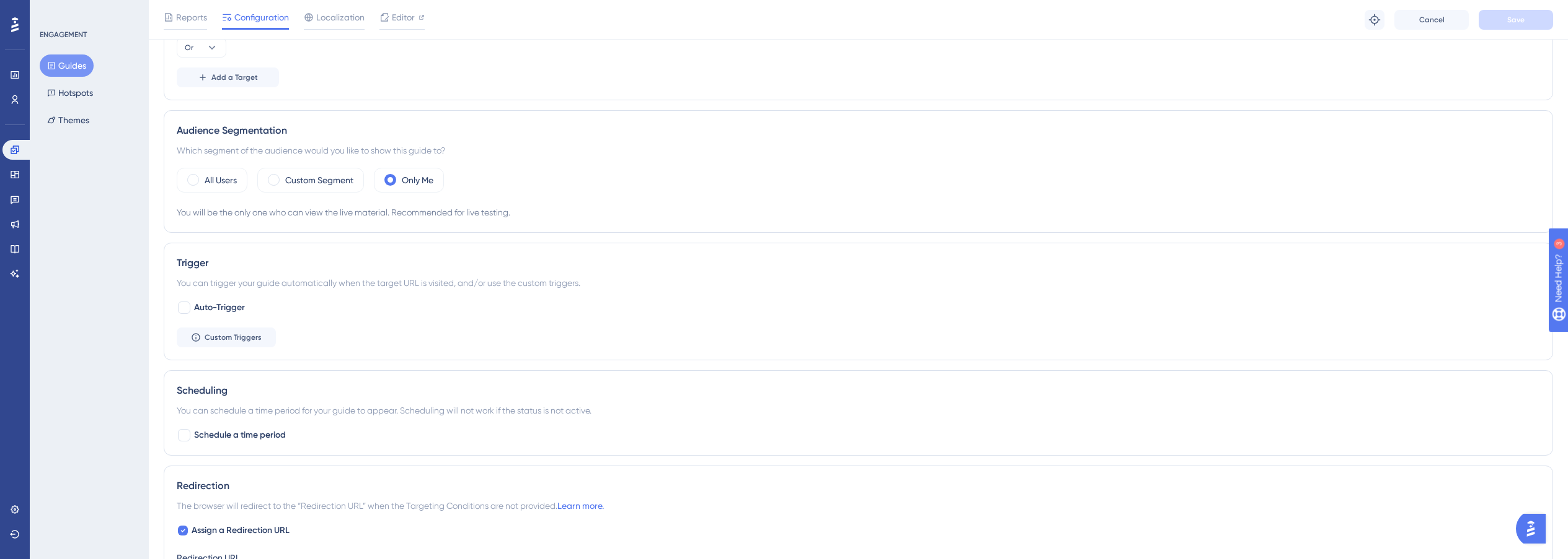
scroll to position [477, 0]
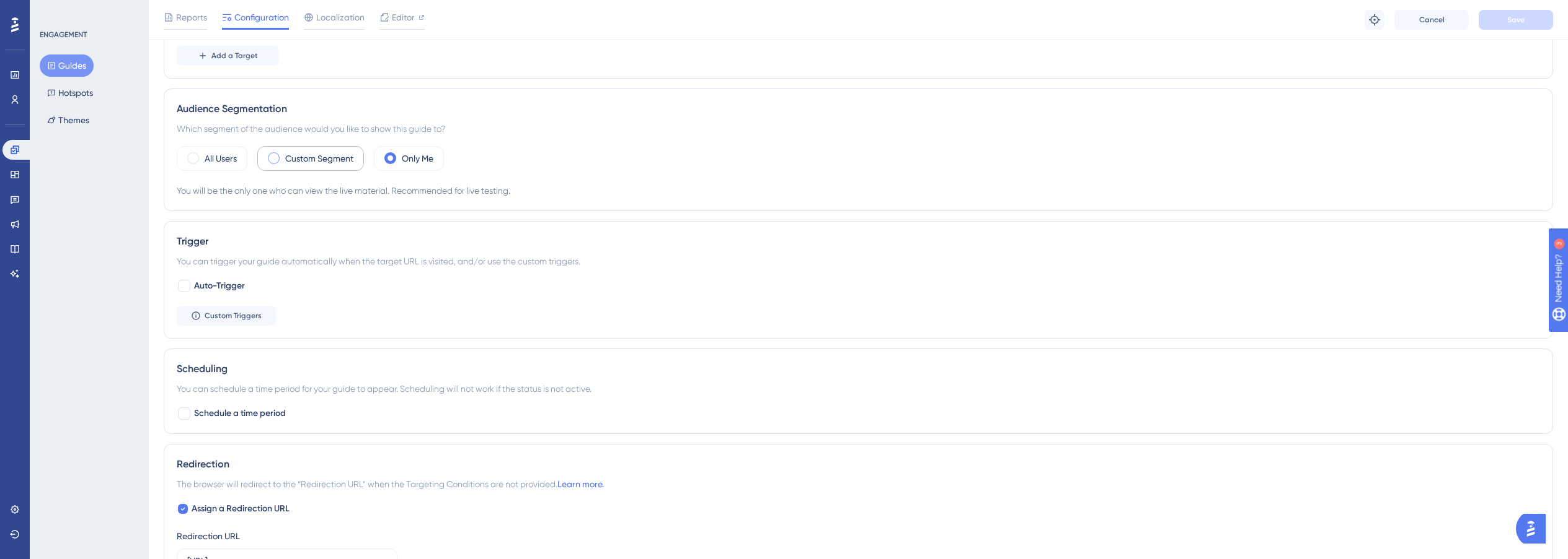
click at [312, 168] on div "Custom Segment" at bounding box center [310, 158] width 107 height 25
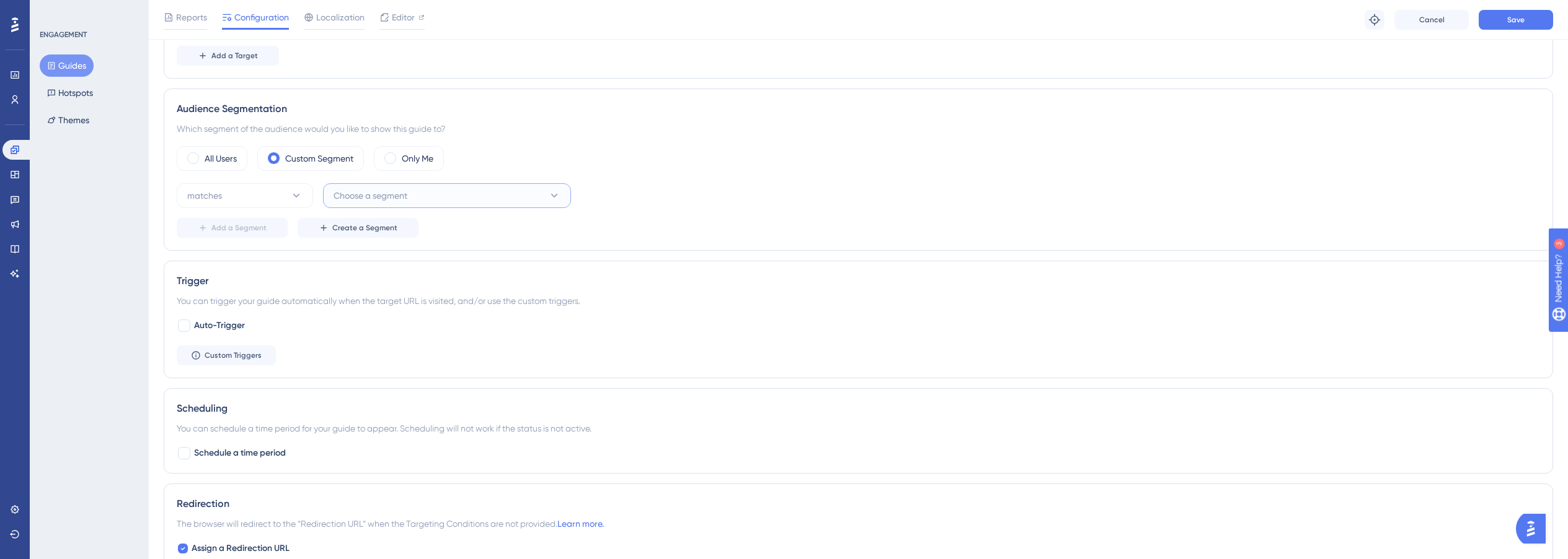
click at [376, 202] on span "Choose a segment" at bounding box center [370, 195] width 74 height 15
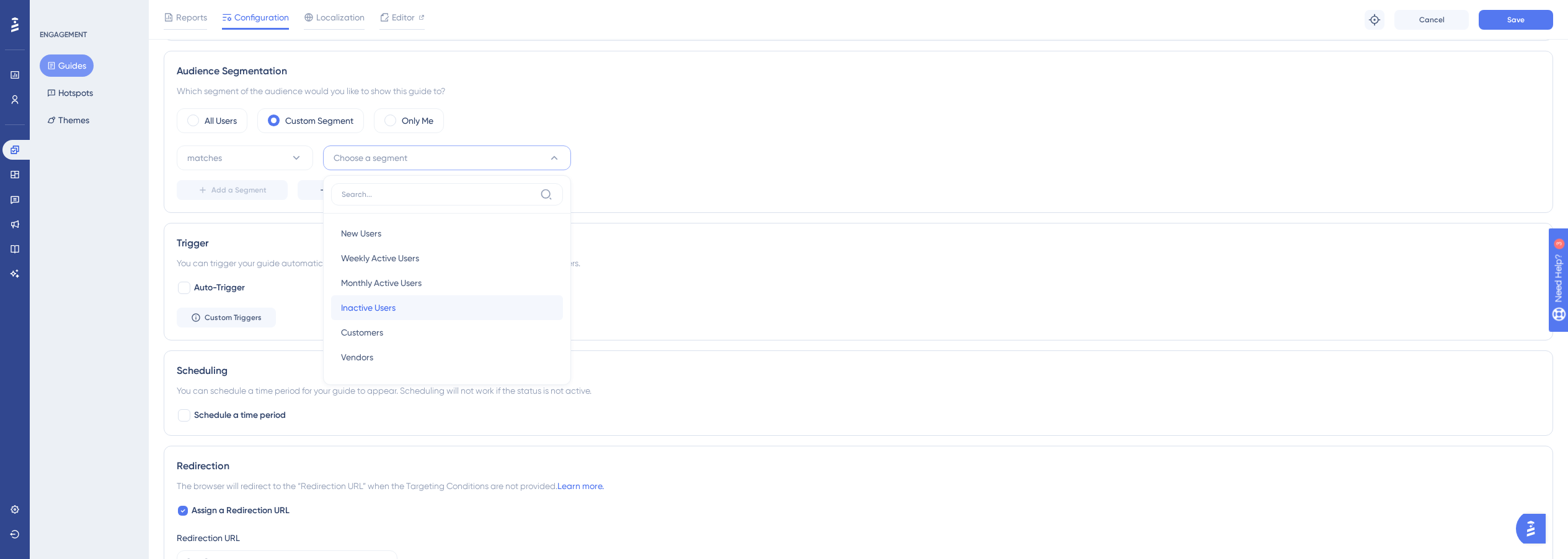
click at [363, 314] on span "Inactive Users" at bounding box center [368, 308] width 55 height 15
click at [1508, 22] on span "Save" at bounding box center [1515, 19] width 18 height 10
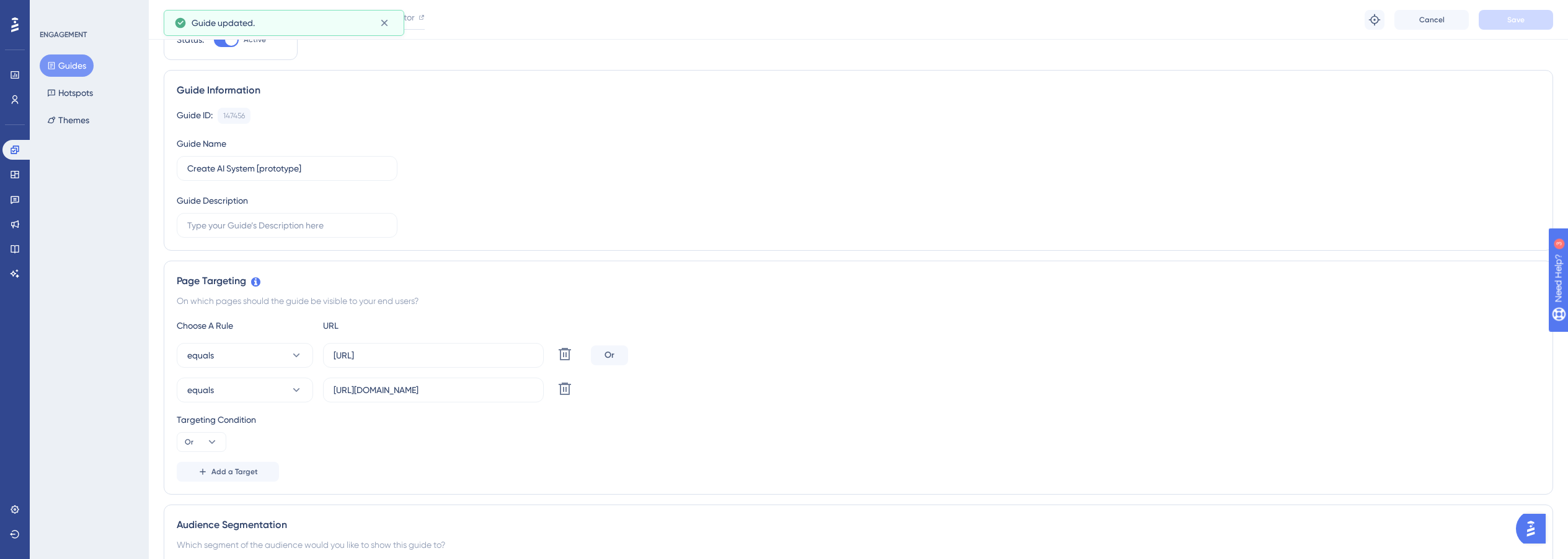
scroll to position [0, 0]
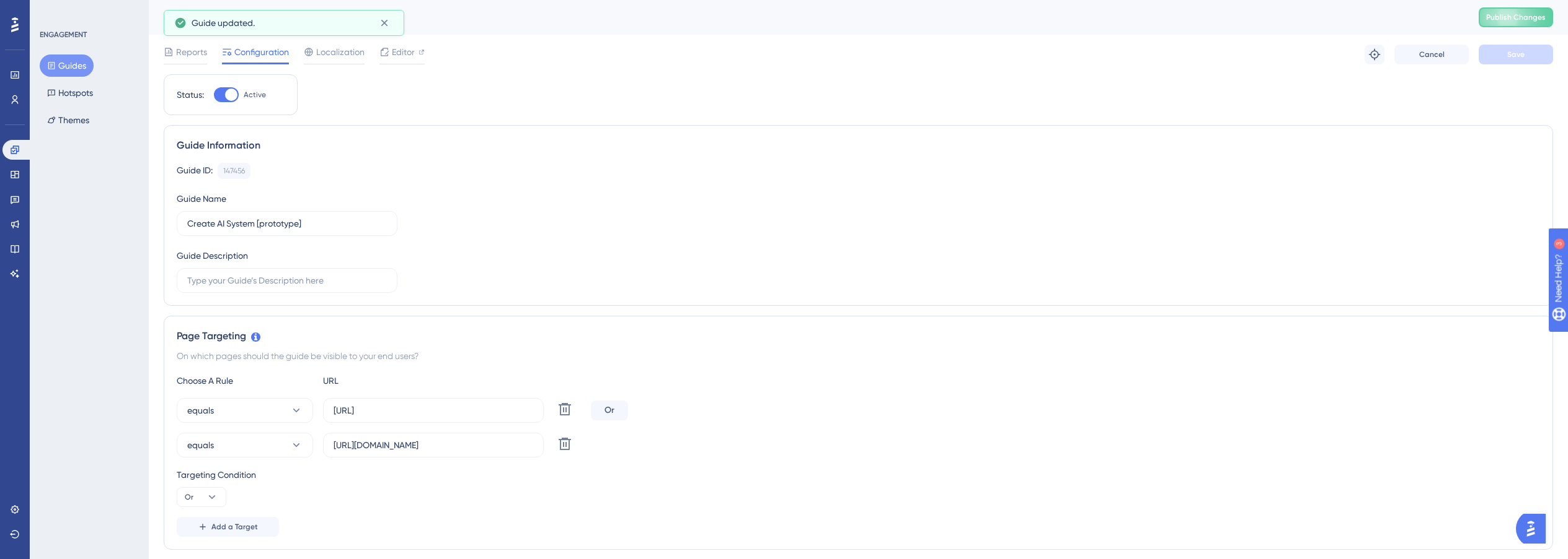
click at [76, 67] on button "Guides" at bounding box center [67, 66] width 54 height 22
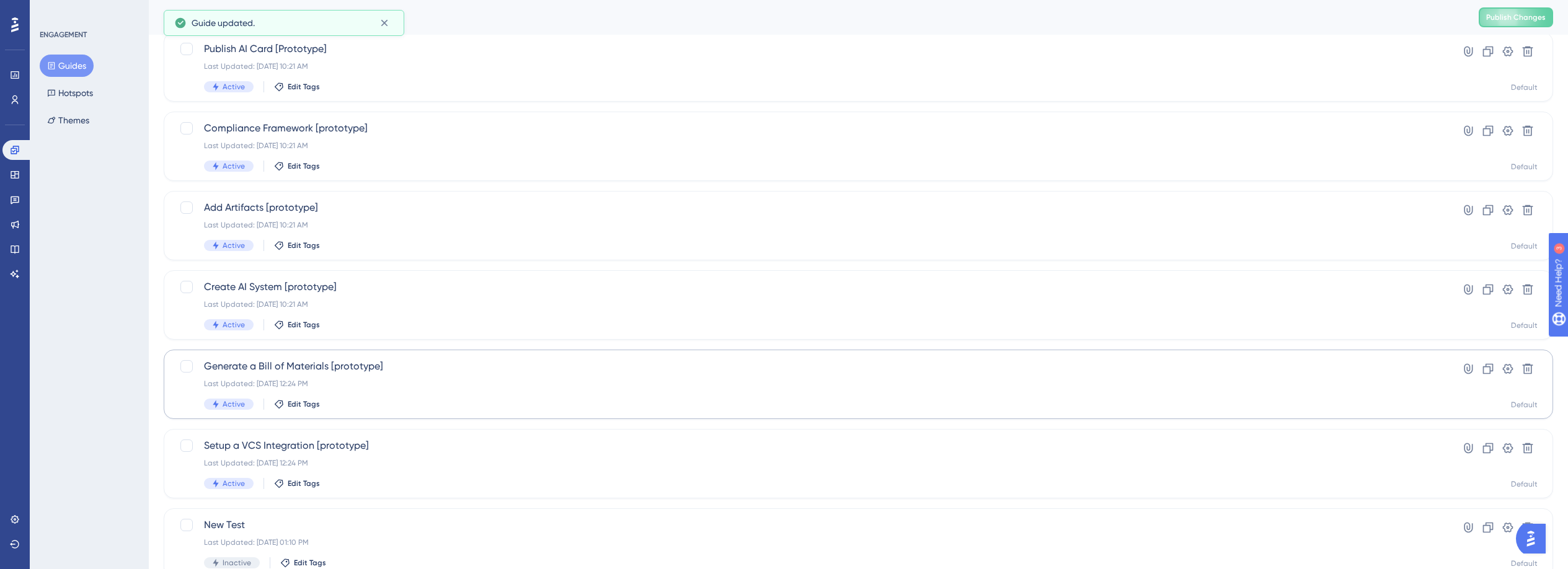
scroll to position [323, 0]
click at [387, 361] on span "Generate a Bill of Materials [prototype]" at bounding box center [809, 363] width 1210 height 15
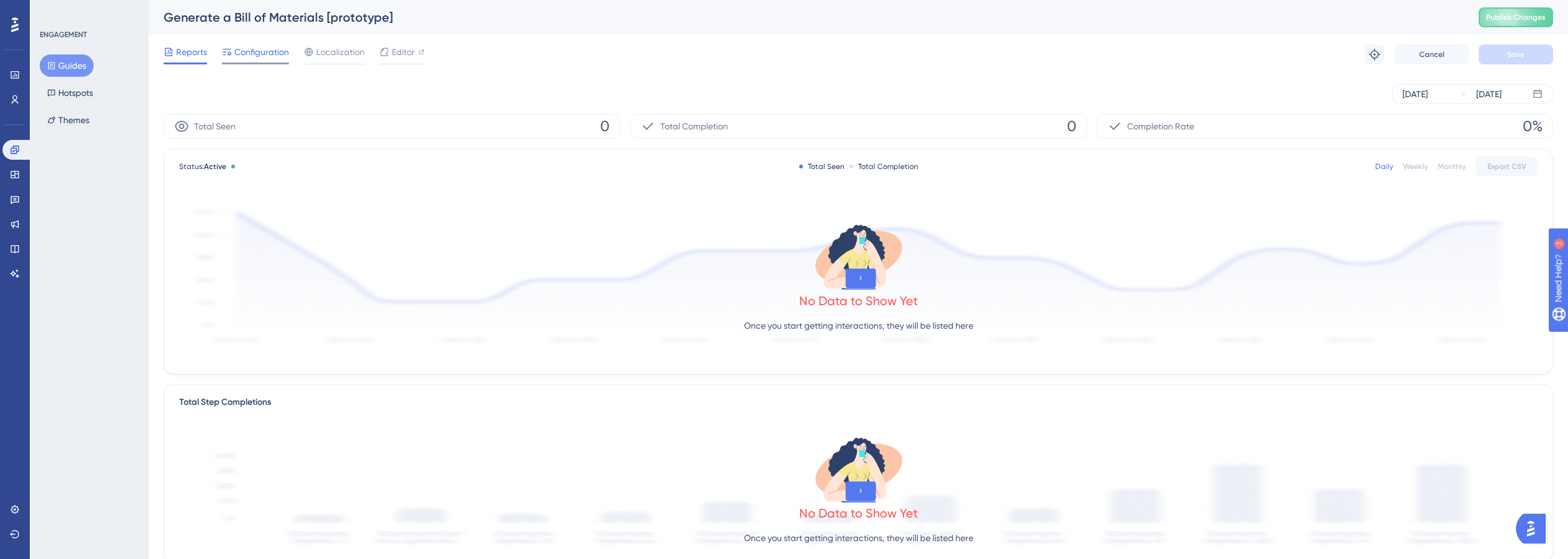
click at [254, 58] on span "Configuration" at bounding box center [261, 52] width 55 height 15
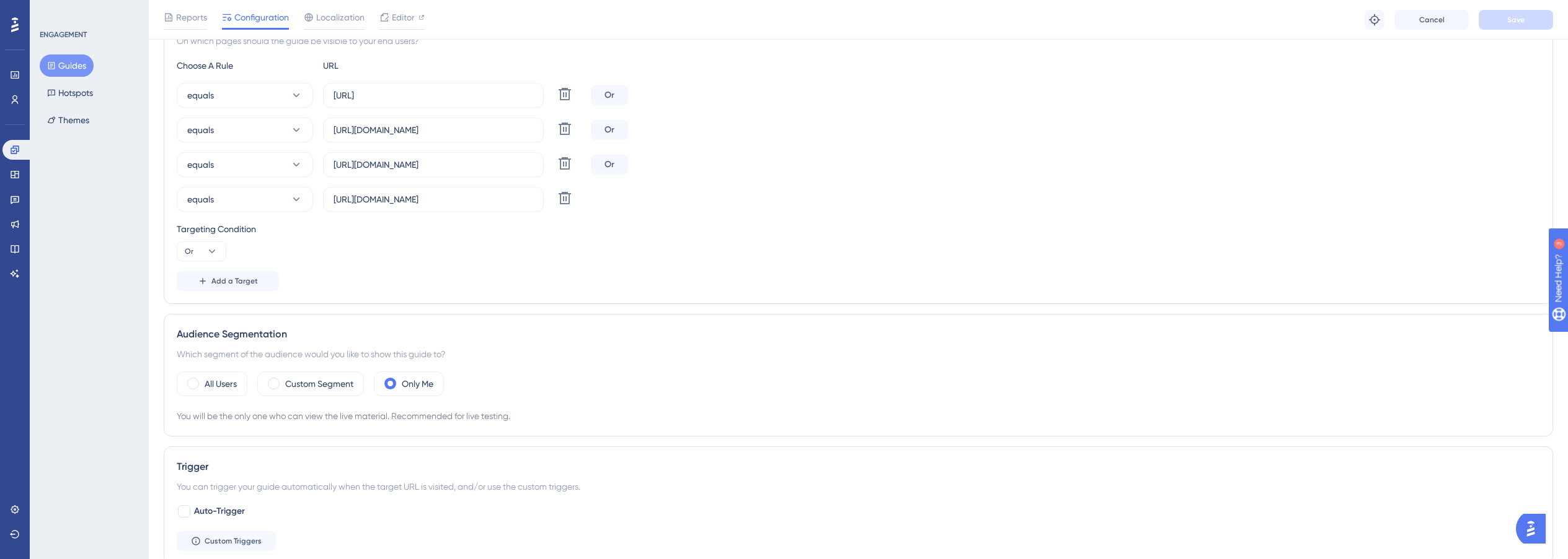
scroll to position [321, 0]
click at [309, 386] on label "Custom Segment" at bounding box center [320, 383] width 69 height 15
click at [453, 414] on button "Choose a segment" at bounding box center [447, 420] width 248 height 25
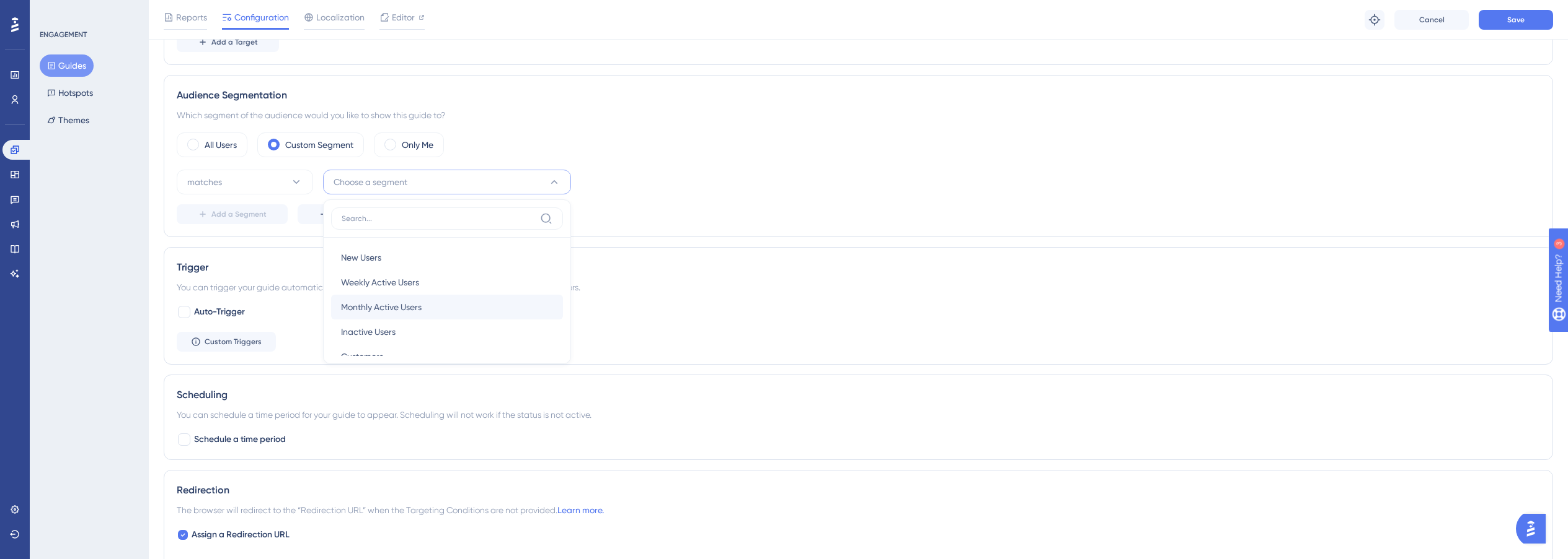
scroll to position [559, 0]
click at [375, 329] on span "Inactive Users" at bounding box center [368, 332] width 55 height 15
click at [1508, 22] on span "Save" at bounding box center [1515, 19] width 18 height 10
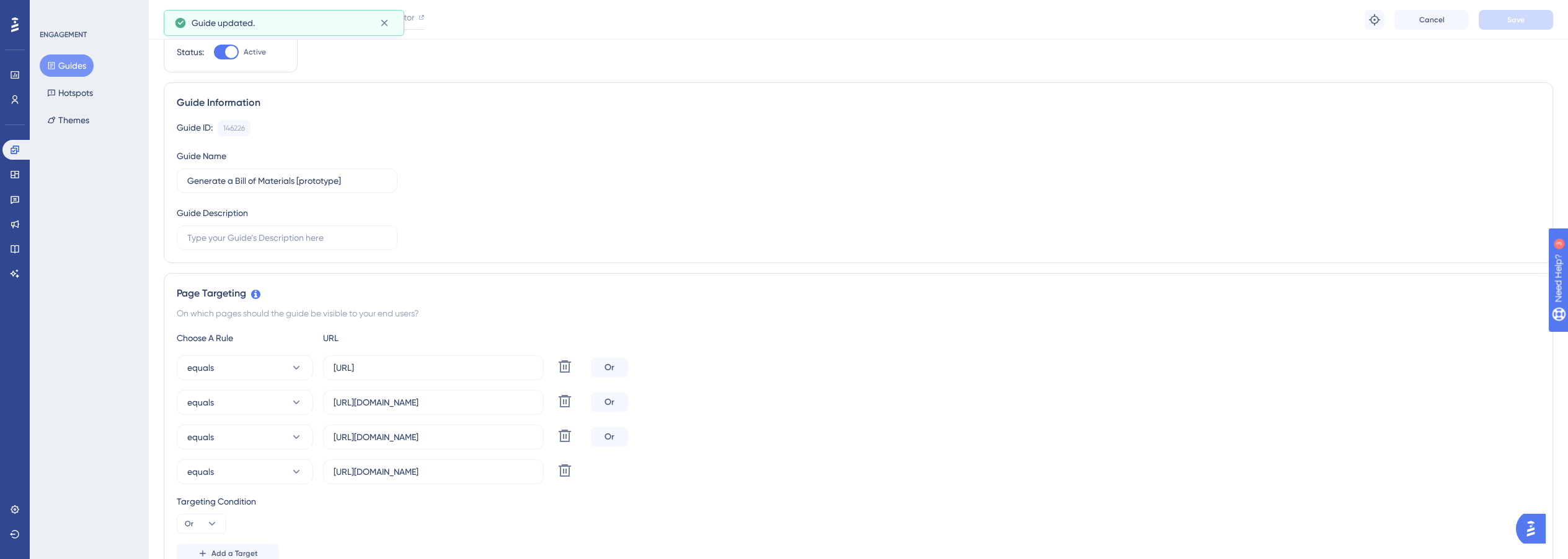
scroll to position [0, 0]
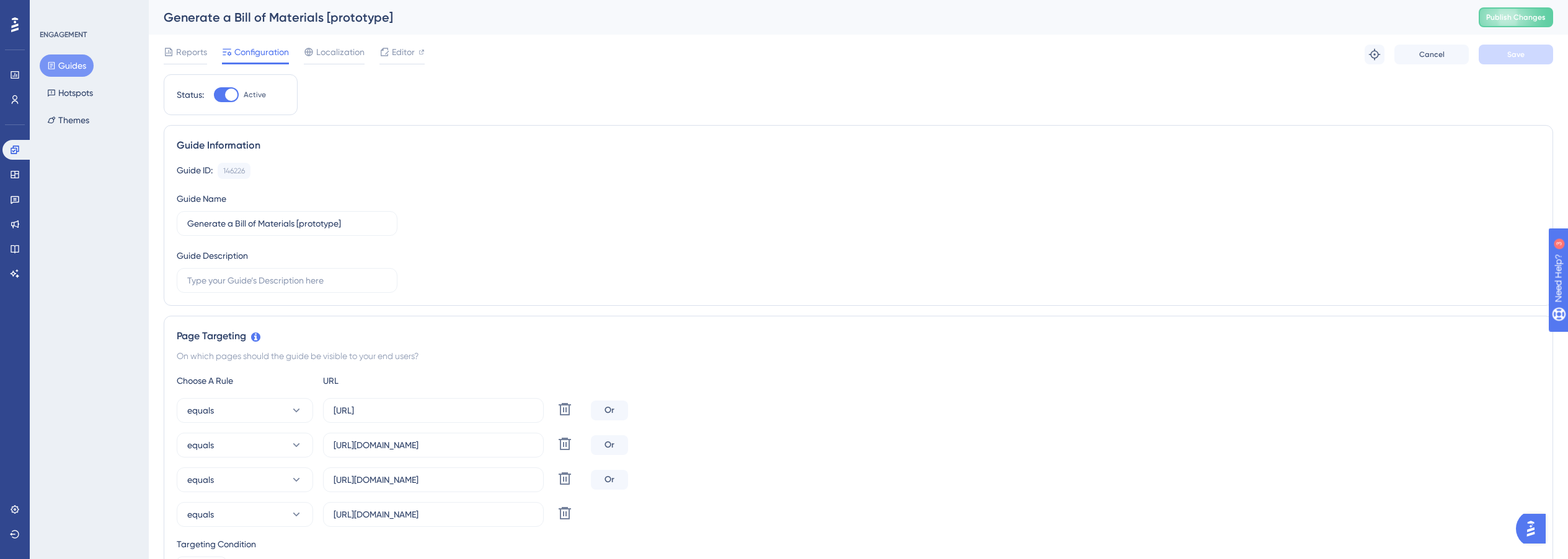
click at [60, 61] on button "Guides" at bounding box center [67, 66] width 54 height 22
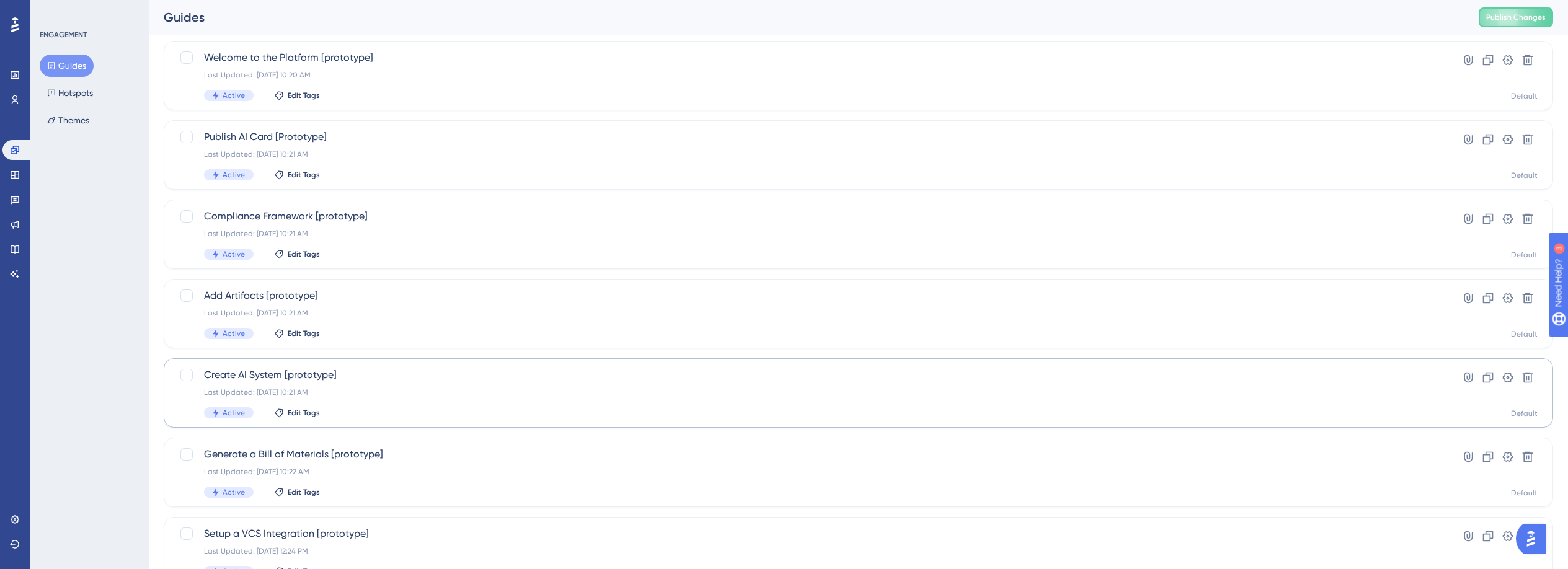
scroll to position [243, 0]
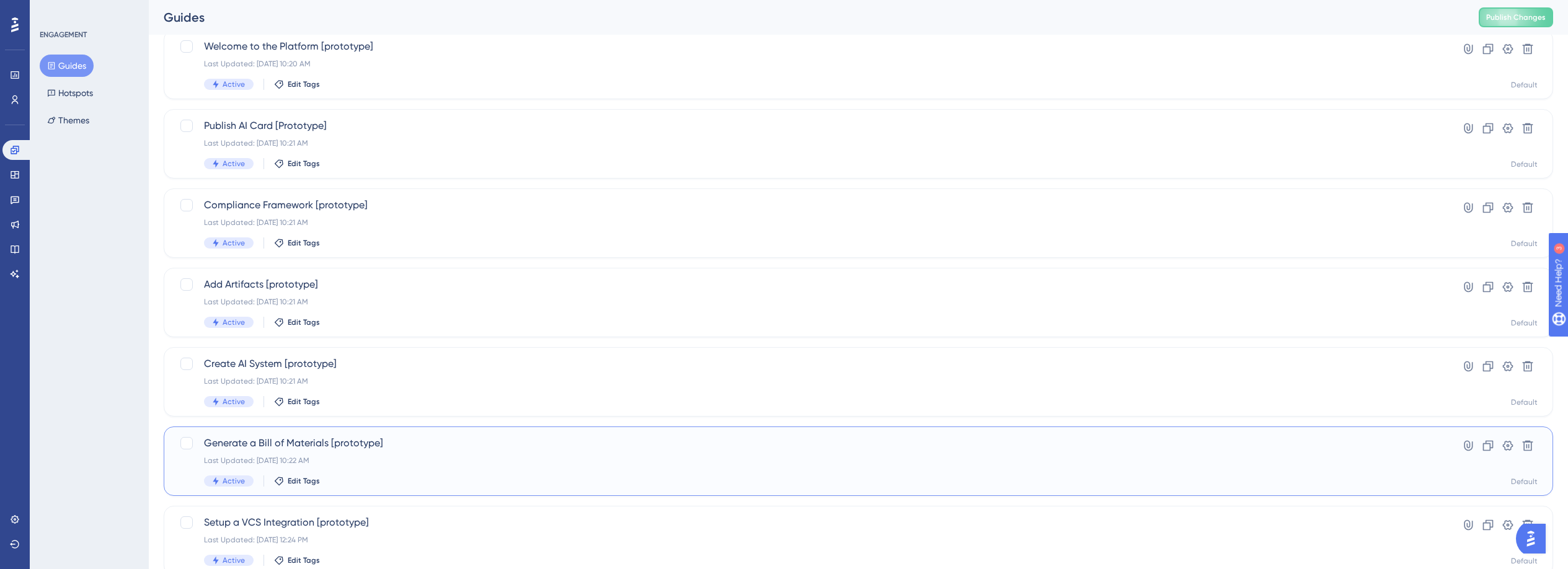
click at [415, 450] on span "Generate a Bill of Materials [prototype]" at bounding box center [809, 444] width 1210 height 15
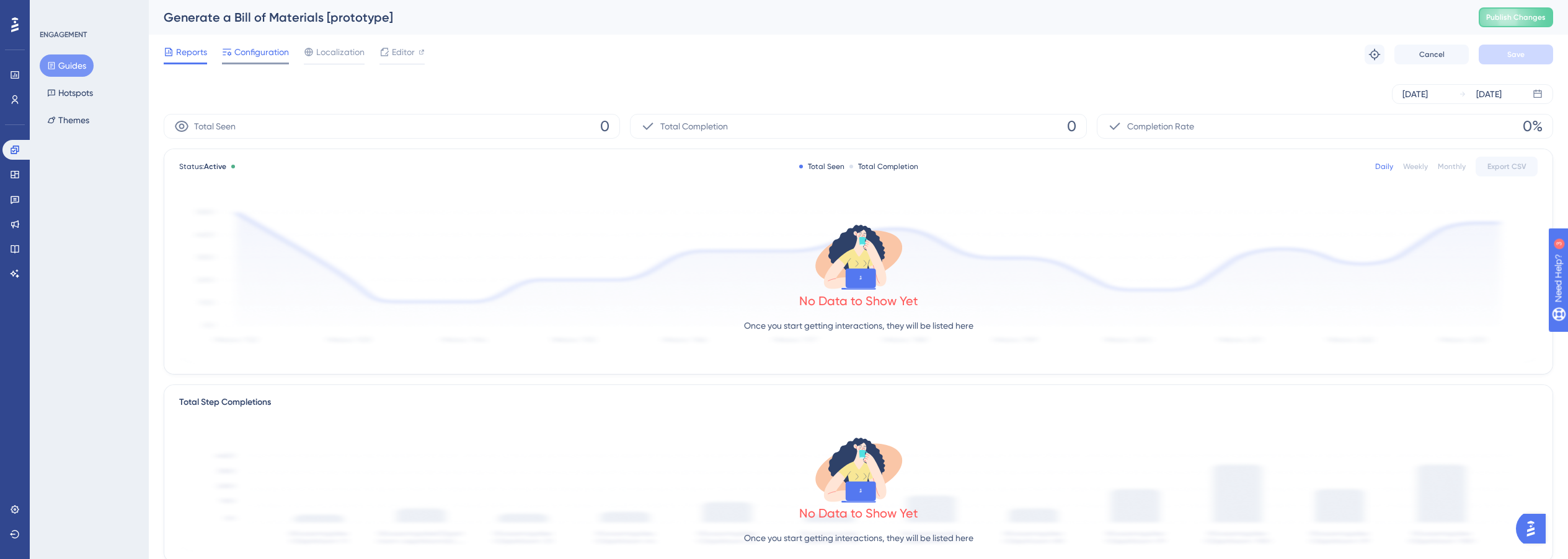
click at [270, 59] on span "Configuration" at bounding box center [261, 52] width 55 height 15
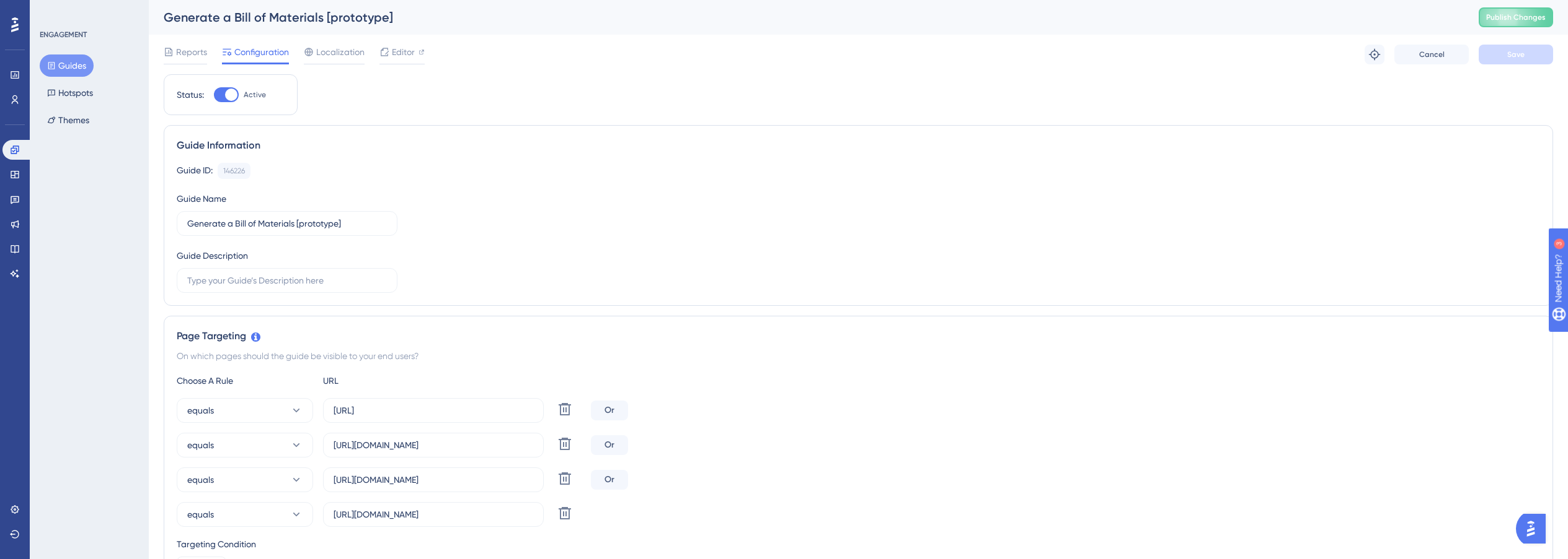
click at [74, 61] on button "Guides" at bounding box center [67, 66] width 54 height 22
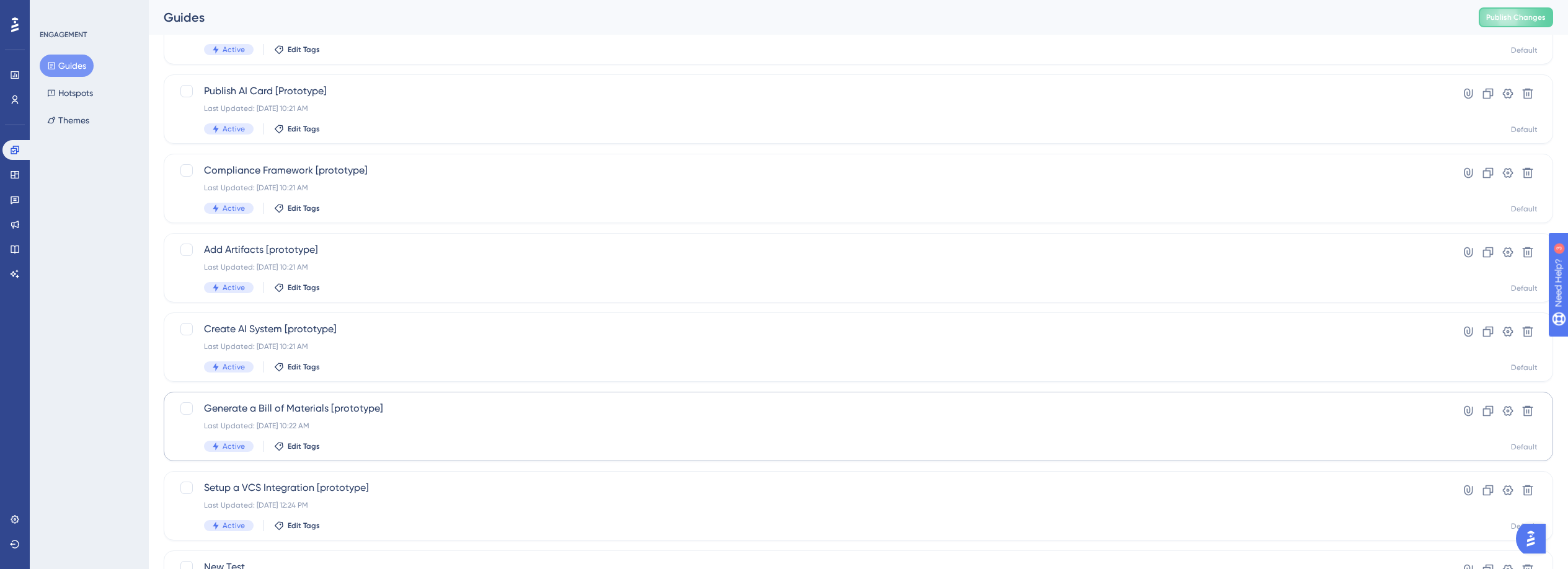
scroll to position [283, 0]
click at [297, 409] on span "Generate a Bill of Materials [prototype]" at bounding box center [809, 404] width 1210 height 15
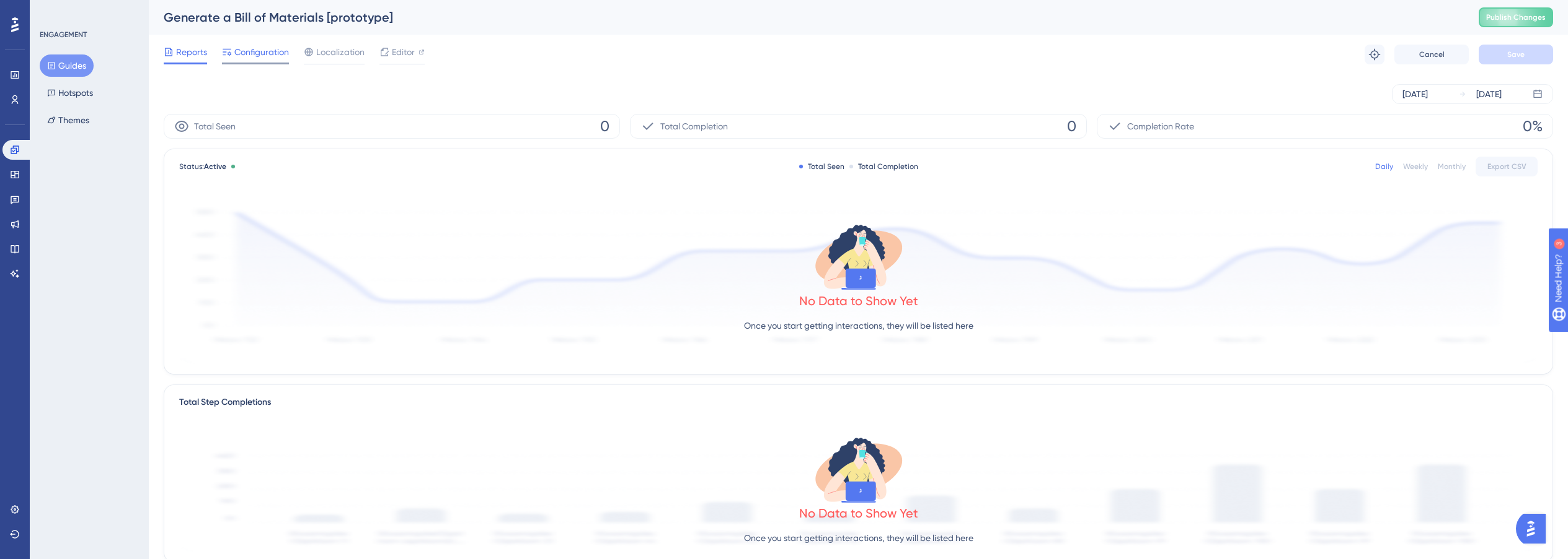
click at [269, 46] on span "Configuration" at bounding box center [261, 52] width 55 height 15
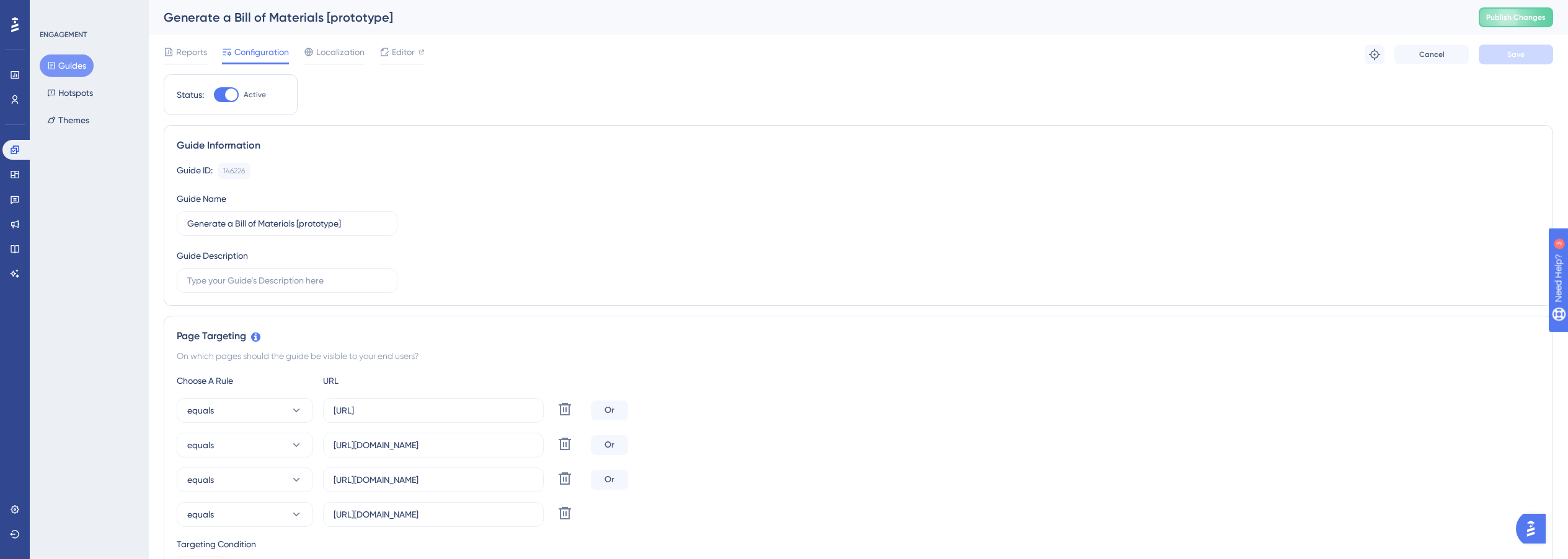
click at [74, 68] on button "Guides" at bounding box center [67, 66] width 54 height 22
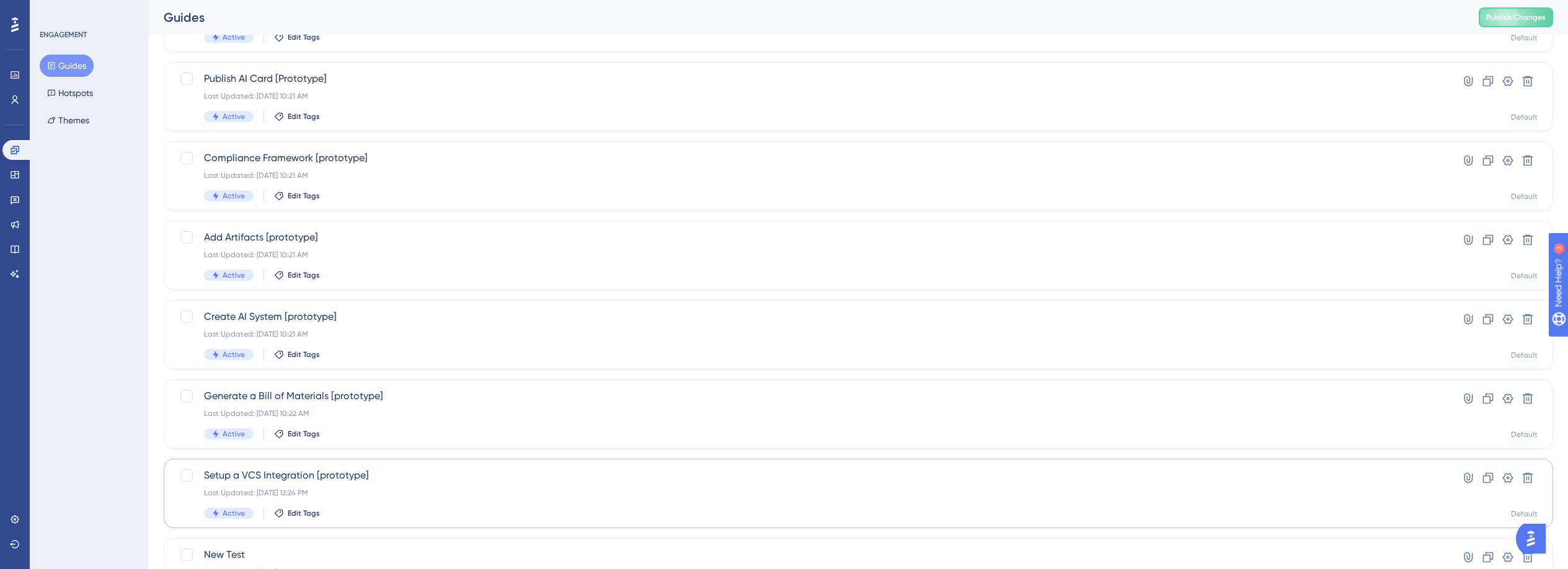
scroll to position [291, 0]
click at [413, 502] on div "Setup a VCS Integration [prototype] Last Updated: [DATE] 12:24 PM Active Edit T…" at bounding box center [809, 493] width 1210 height 51
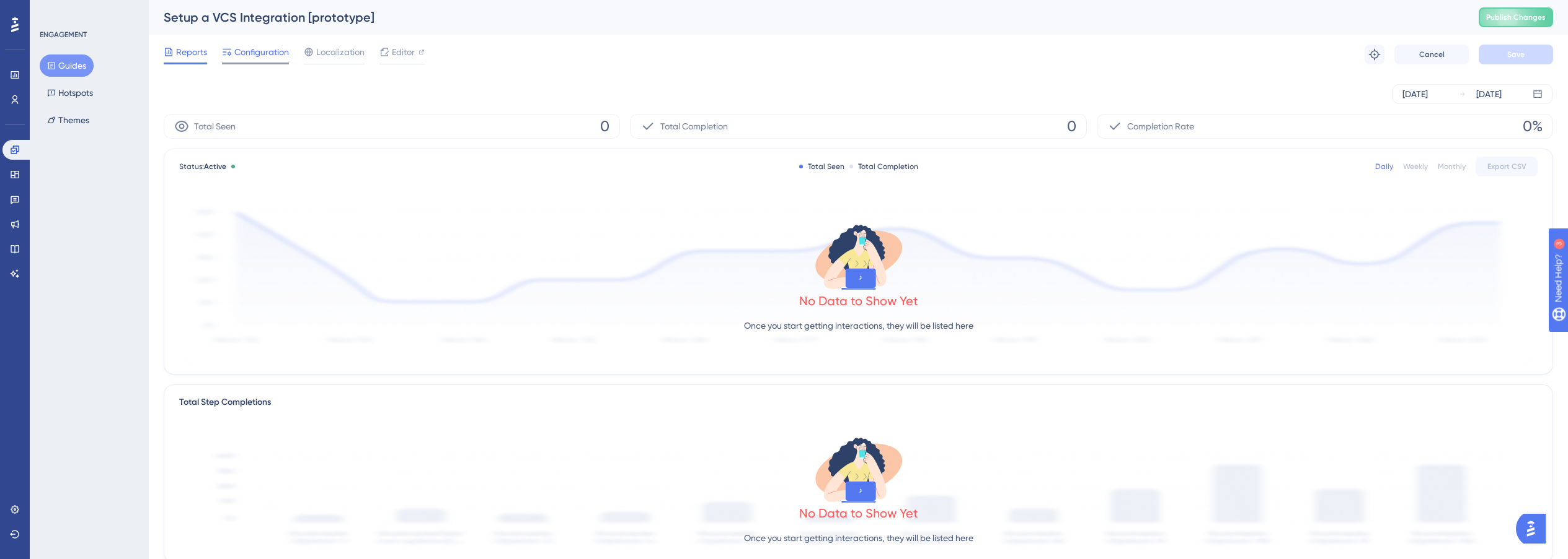
click at [248, 60] on div "Configuration" at bounding box center [256, 54] width 67 height 19
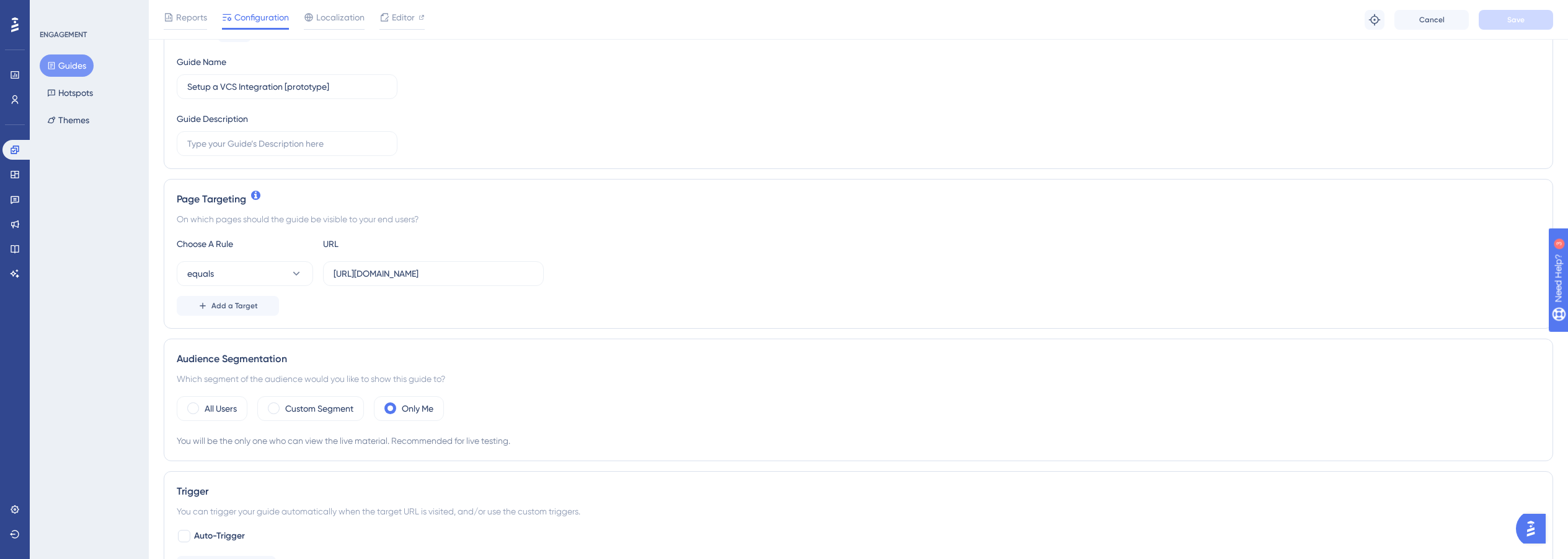
scroll to position [392, 0]
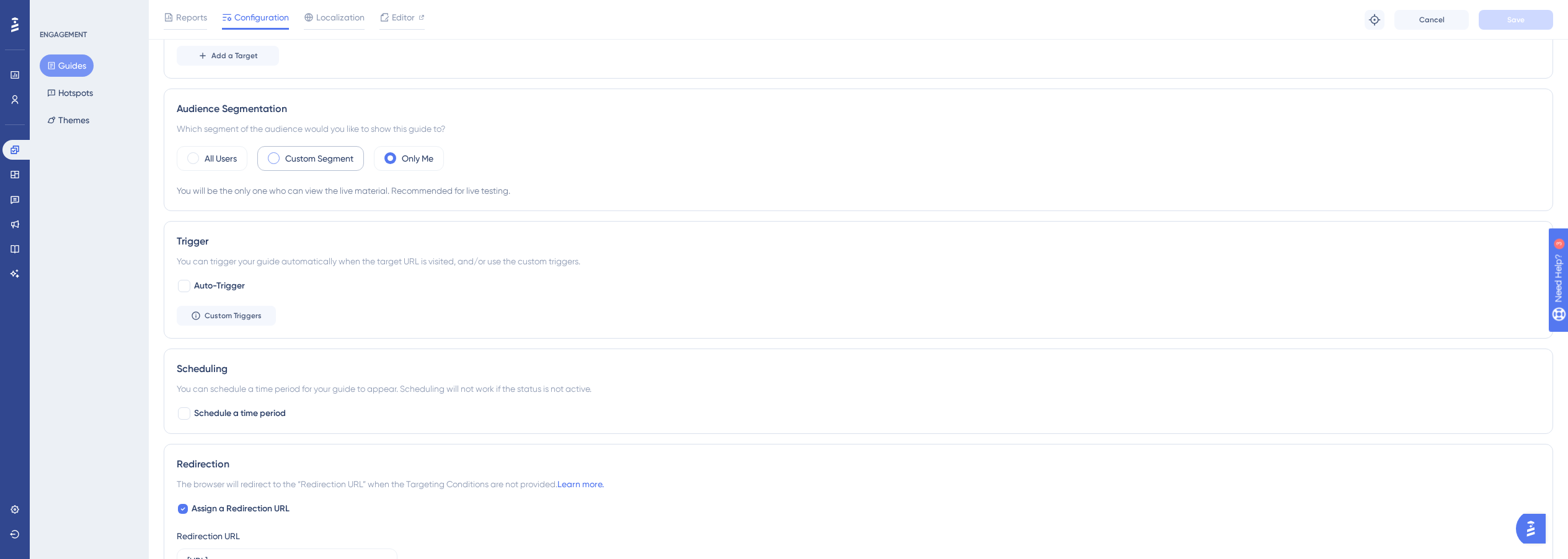
click at [316, 160] on label "Custom Segment" at bounding box center [320, 158] width 69 height 15
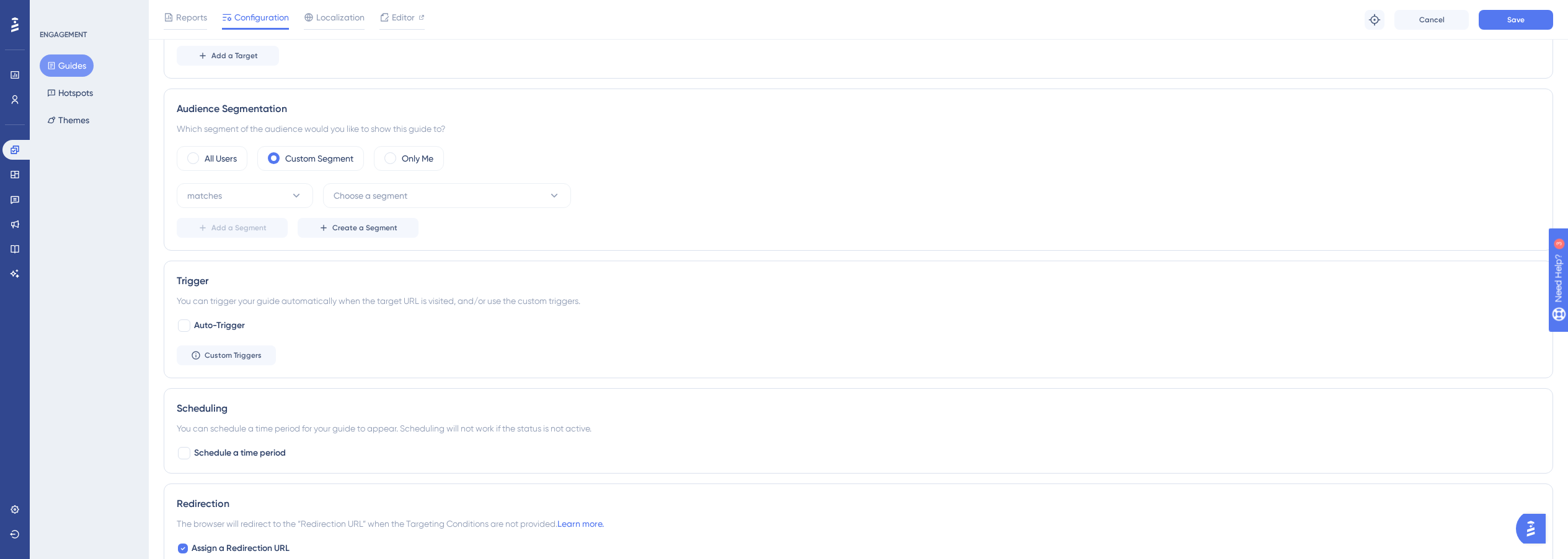
click at [369, 181] on div "All Users Custom Segment Only Me matches Choose a segment Add a Segment Create …" at bounding box center [859, 192] width 1363 height 92
click at [376, 196] on span "Choose a segment" at bounding box center [370, 195] width 74 height 15
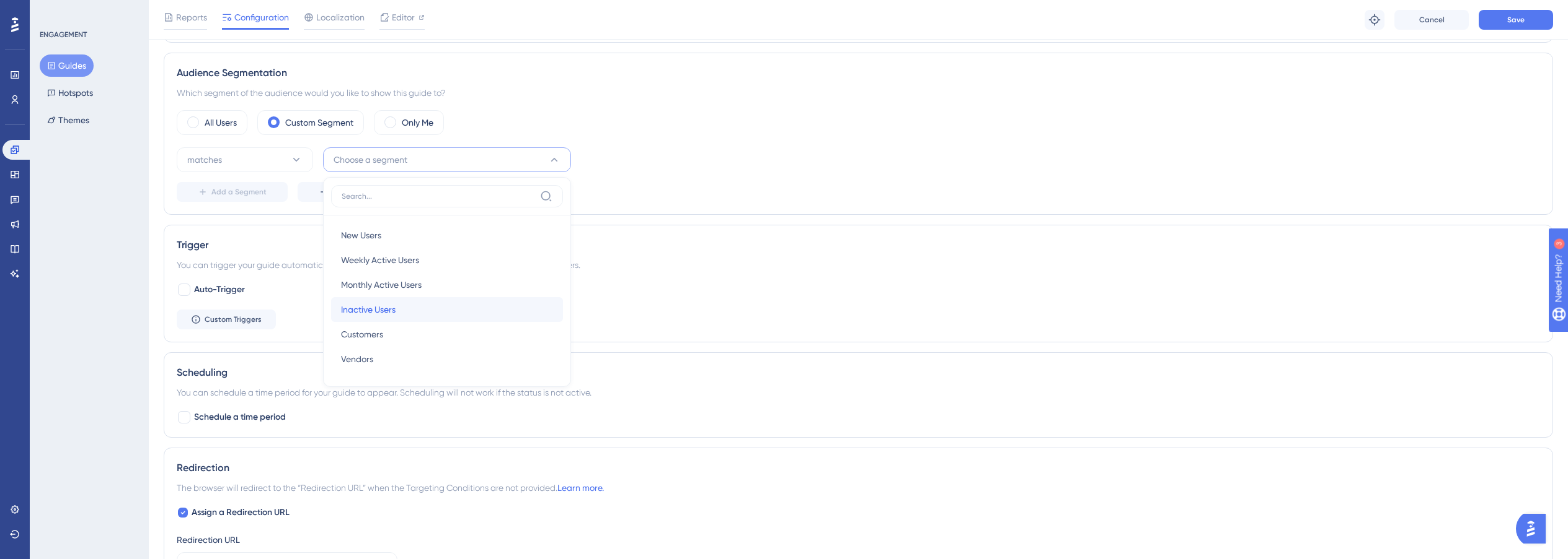
click at [389, 314] on span "Inactive Users" at bounding box center [368, 310] width 55 height 15
click at [1506, 11] on button "Save" at bounding box center [1515, 19] width 74 height 19
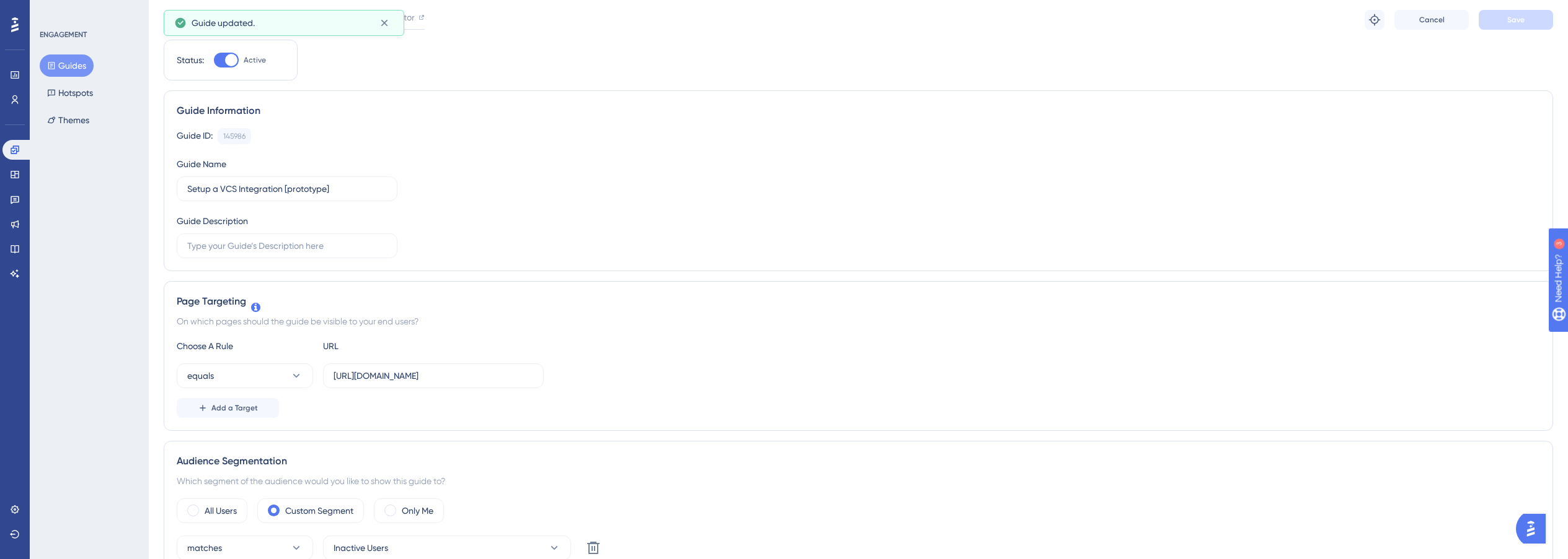
scroll to position [0, 0]
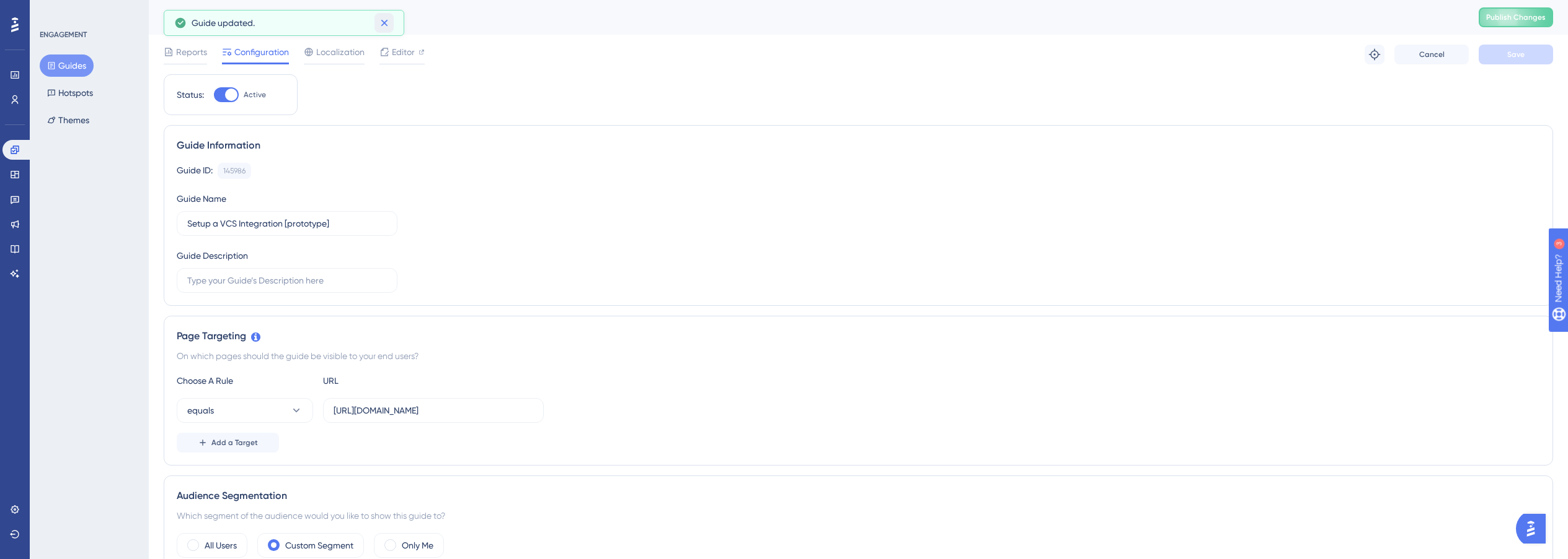
click at [381, 20] on icon at bounding box center [383, 22] width 12 height 12
click at [65, 69] on button "Guides" at bounding box center [67, 66] width 54 height 22
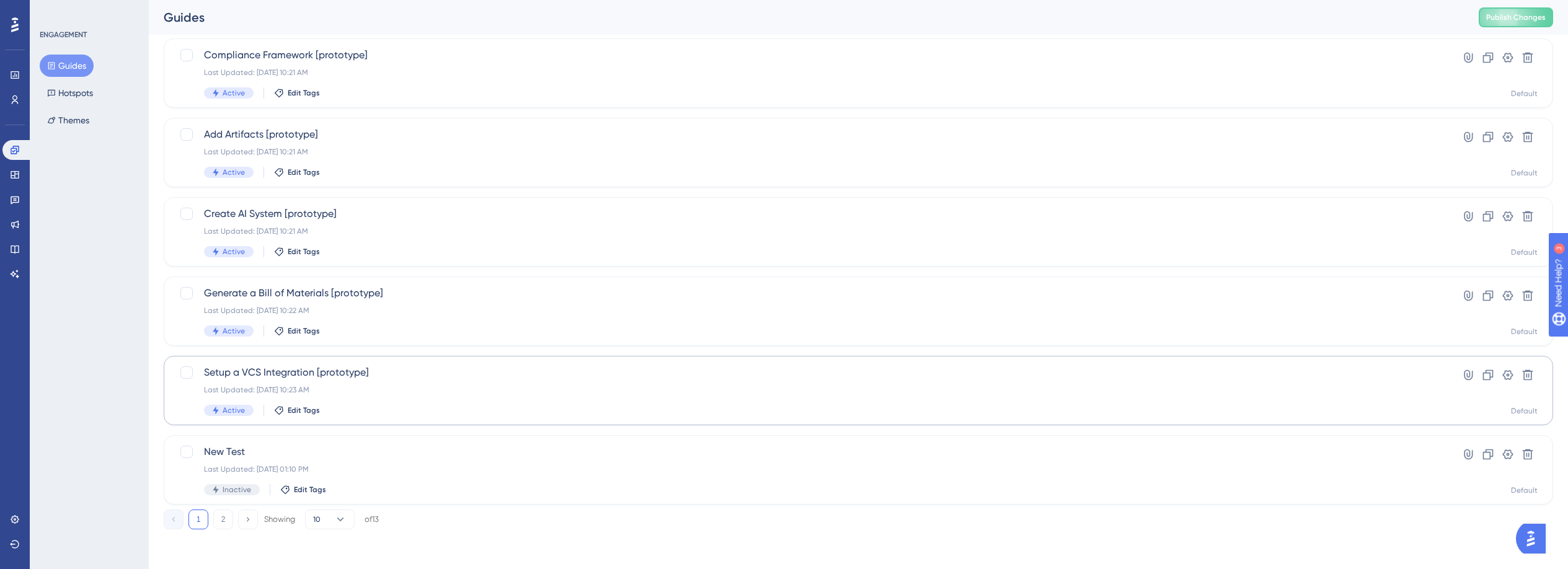
scroll to position [391, 0]
click at [220, 517] on button "2" at bounding box center [222, 522] width 19 height 19
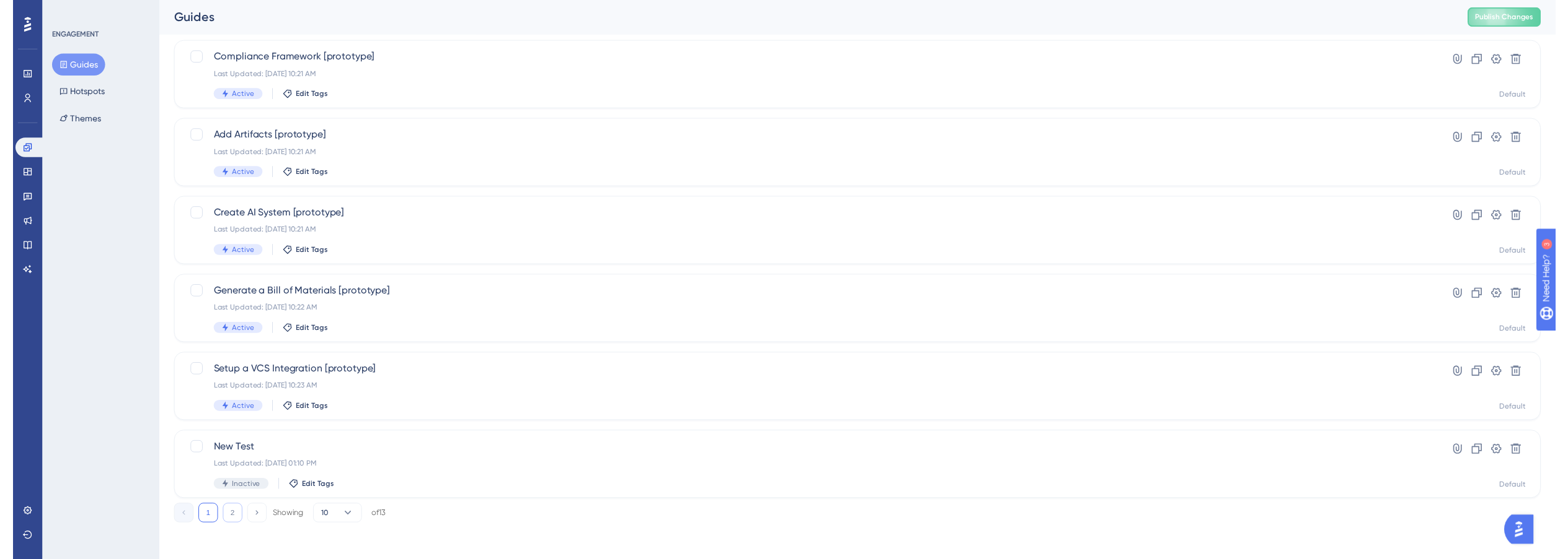
scroll to position [0, 0]
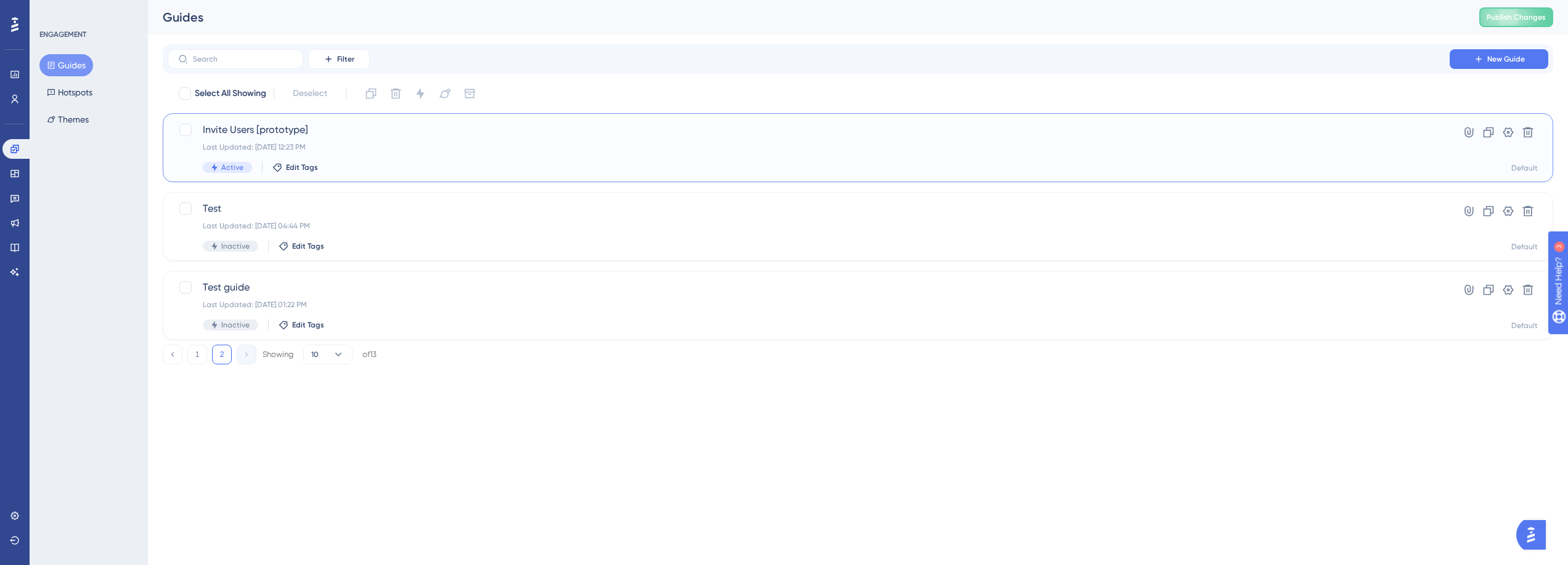
click at [334, 132] on span "Invite Users [prototype]" at bounding box center [808, 130] width 1212 height 15
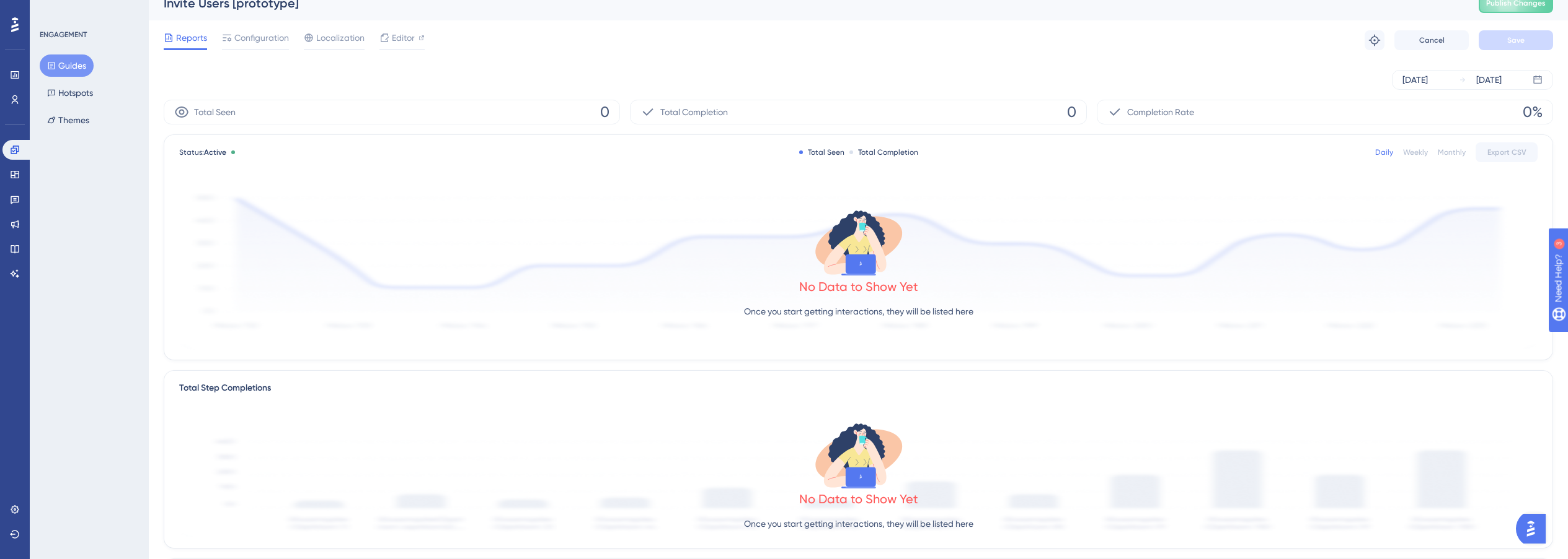
scroll to position [19, 0]
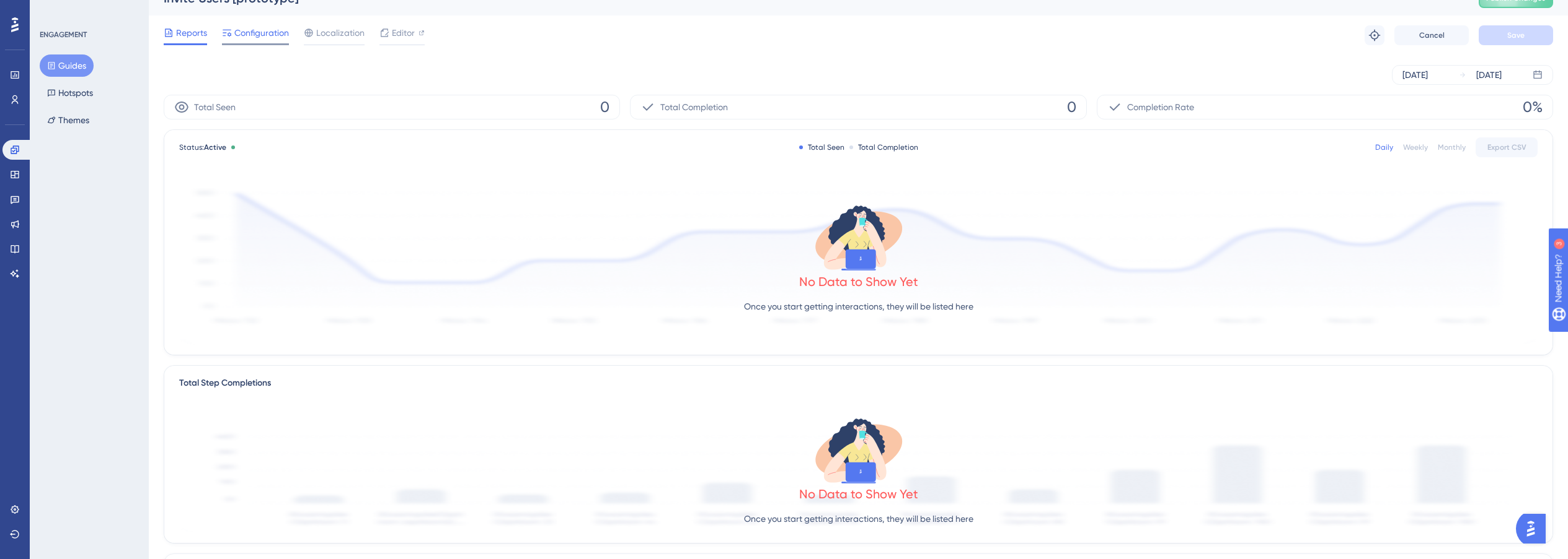
click at [266, 34] on span "Configuration" at bounding box center [261, 32] width 55 height 15
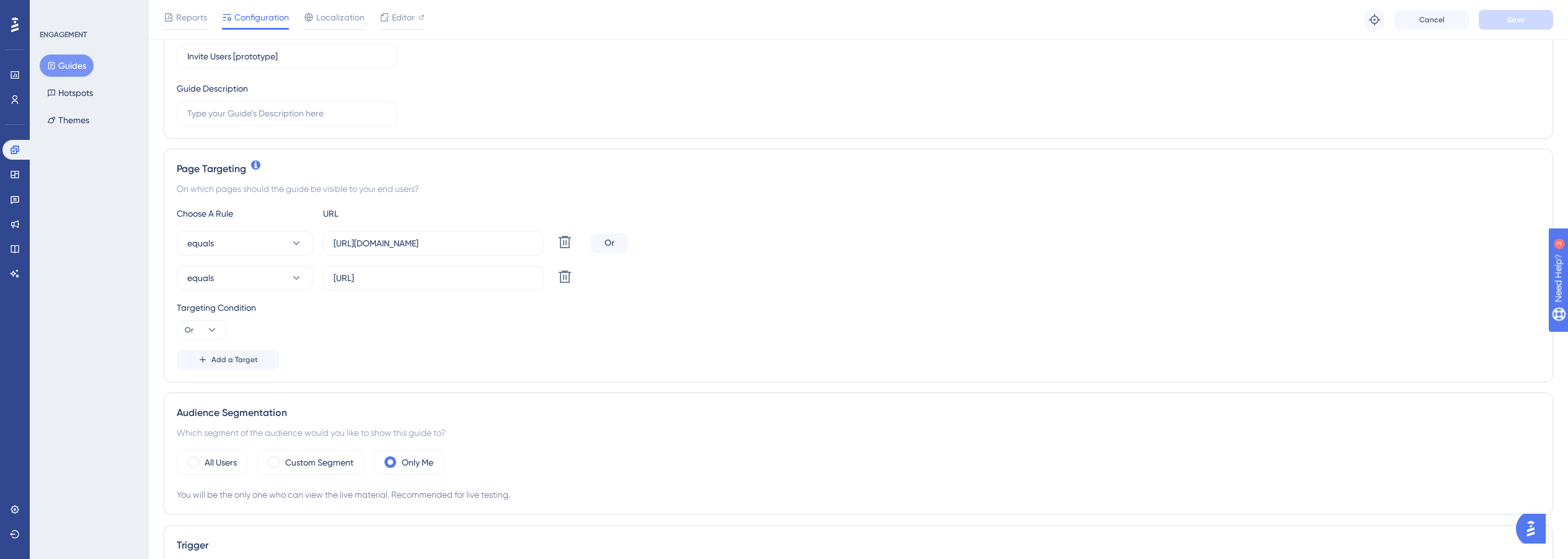
scroll to position [198, 0]
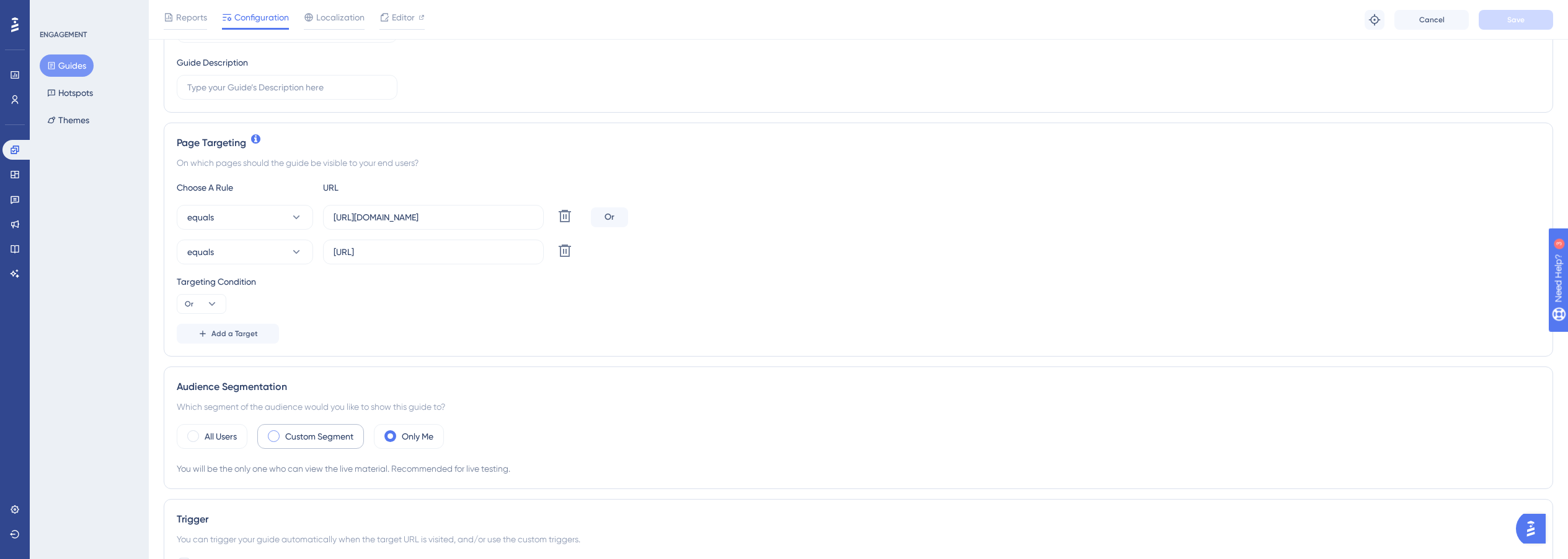
click at [343, 434] on label "Custom Segment" at bounding box center [320, 437] width 69 height 15
click at [408, 467] on span "Choose a segment" at bounding box center [370, 474] width 74 height 15
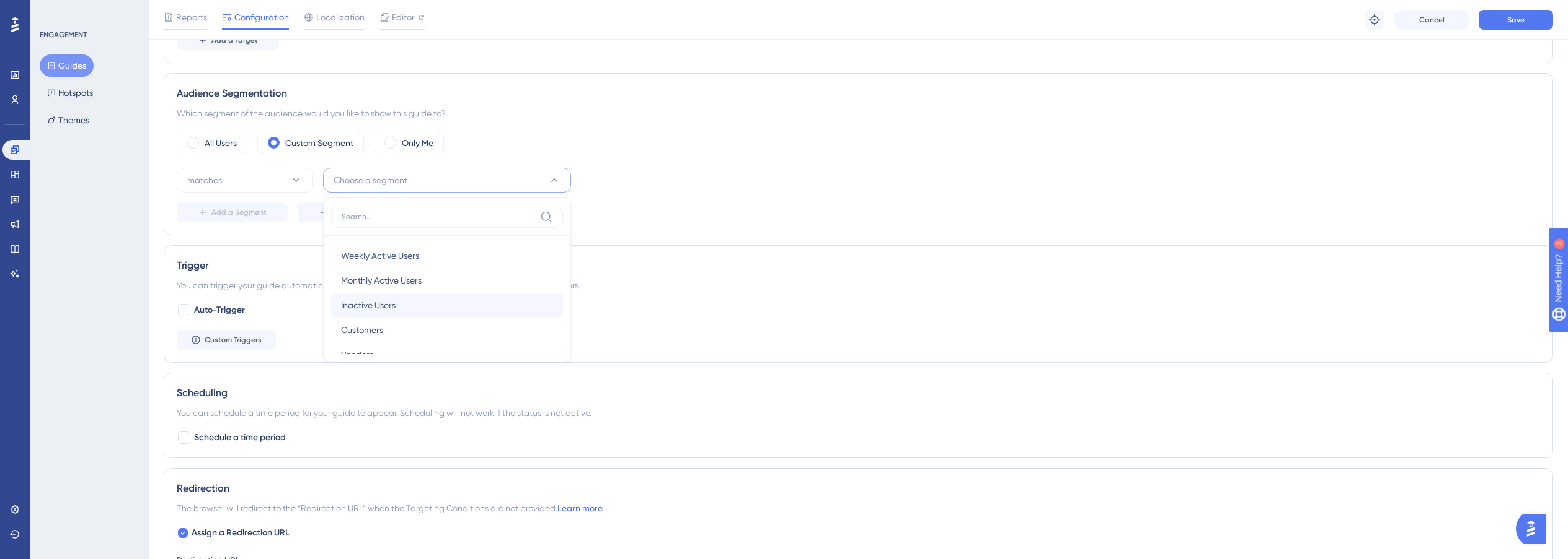
scroll to position [25, 0]
click at [398, 307] on div "Inactive Users Inactive Users" at bounding box center [446, 304] width 212 height 25
click at [1528, 16] on button "Save" at bounding box center [1515, 19] width 74 height 19
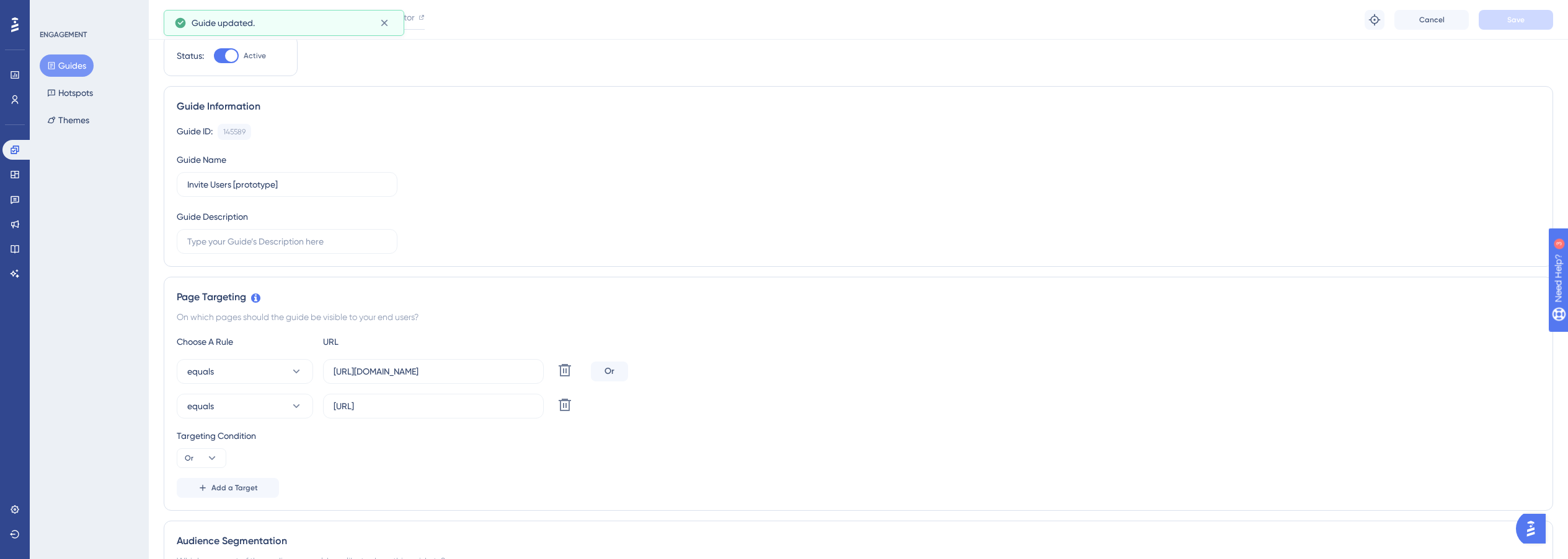
scroll to position [0, 0]
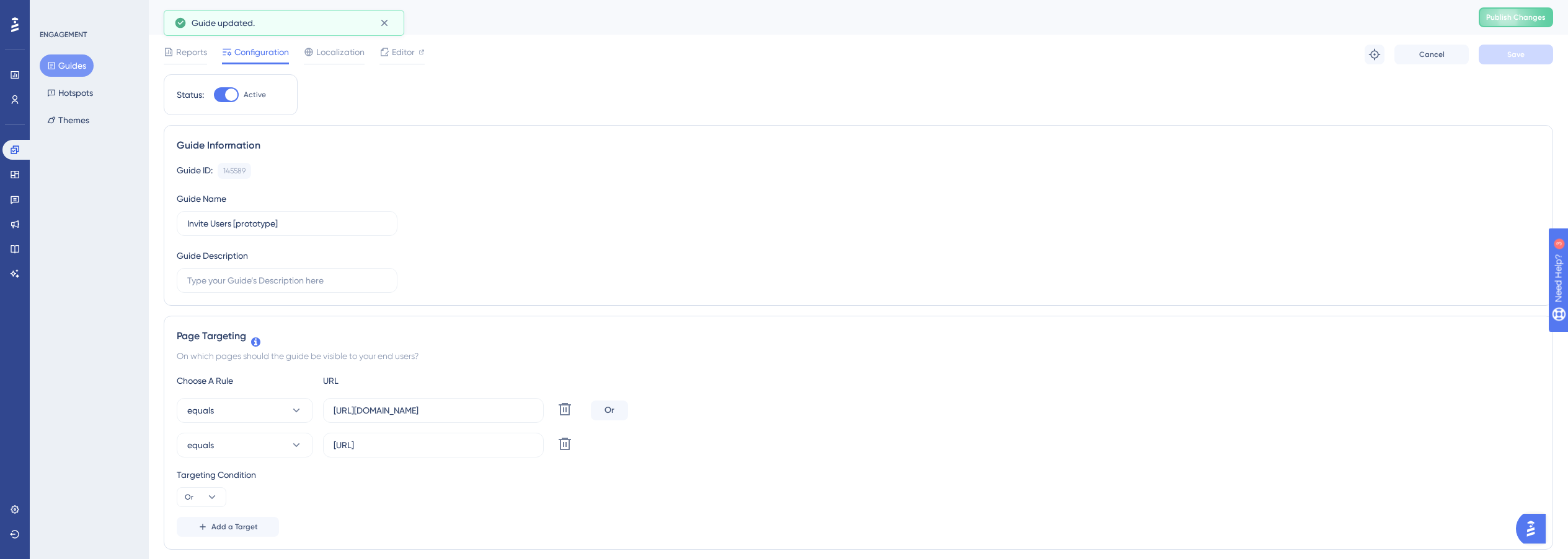
click at [64, 63] on button "Guides" at bounding box center [67, 66] width 54 height 22
